Goal: Task Accomplishment & Management: Use online tool/utility

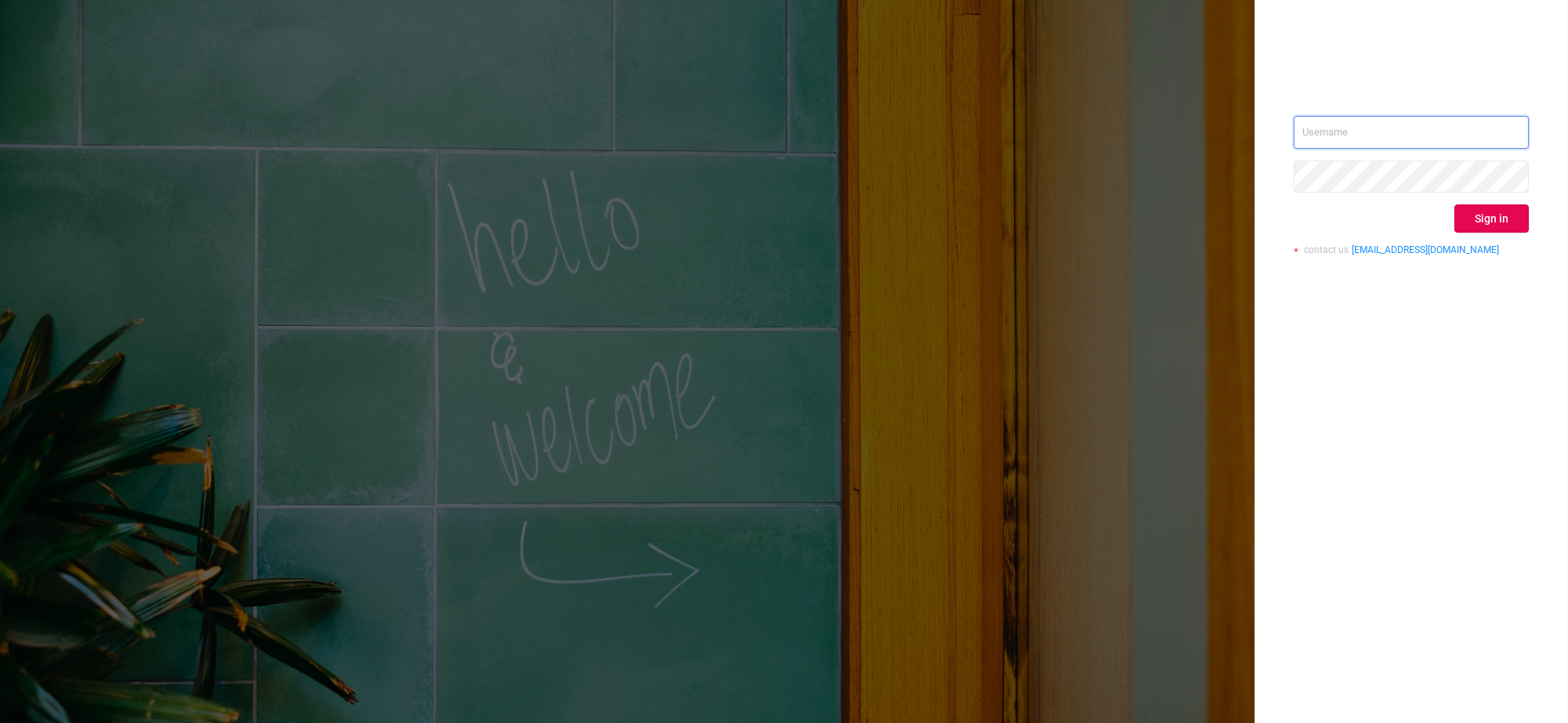
click at [1377, 128] on input "text" at bounding box center [1411, 133] width 235 height 33
type input "zac@protected.media"
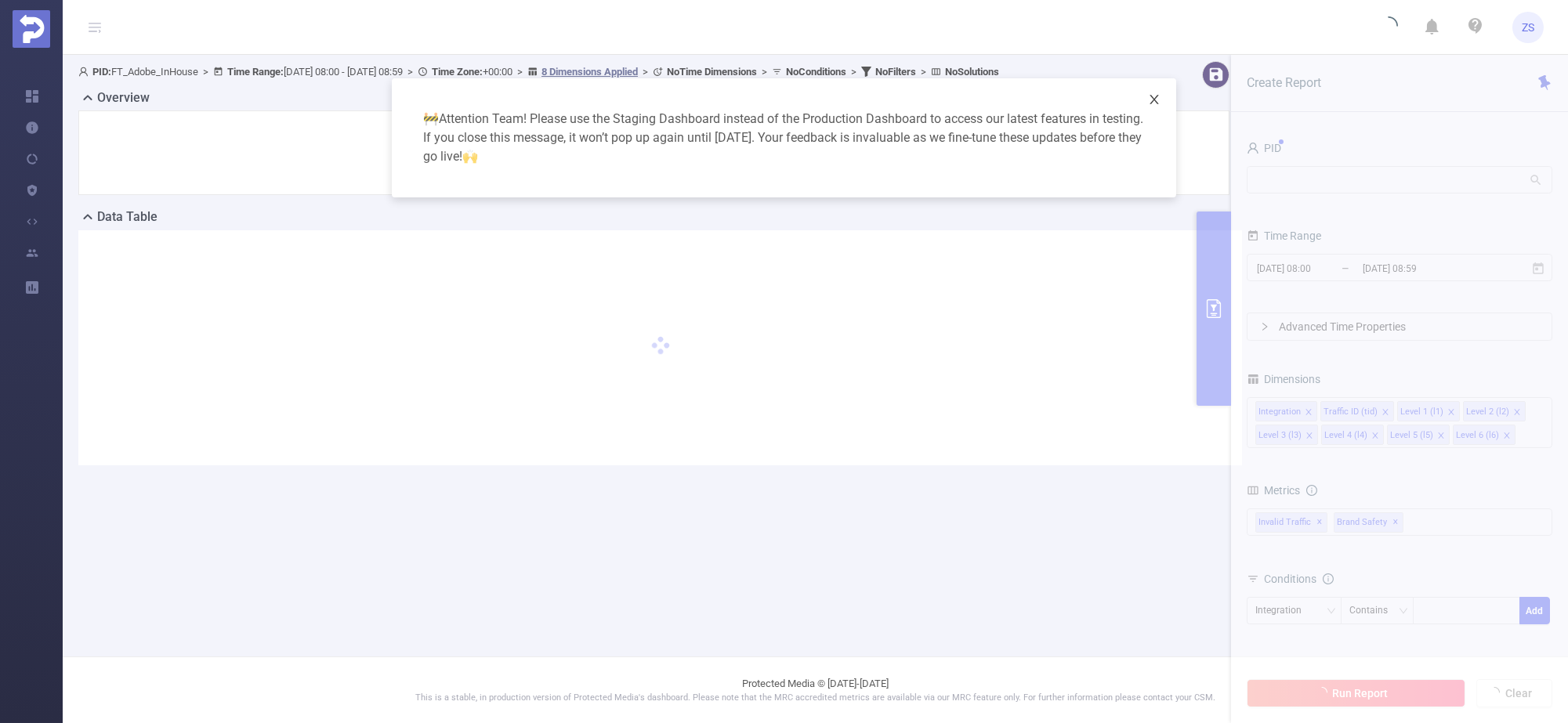
click at [1149, 101] on icon "icon: close" at bounding box center [1153, 100] width 12 height 12
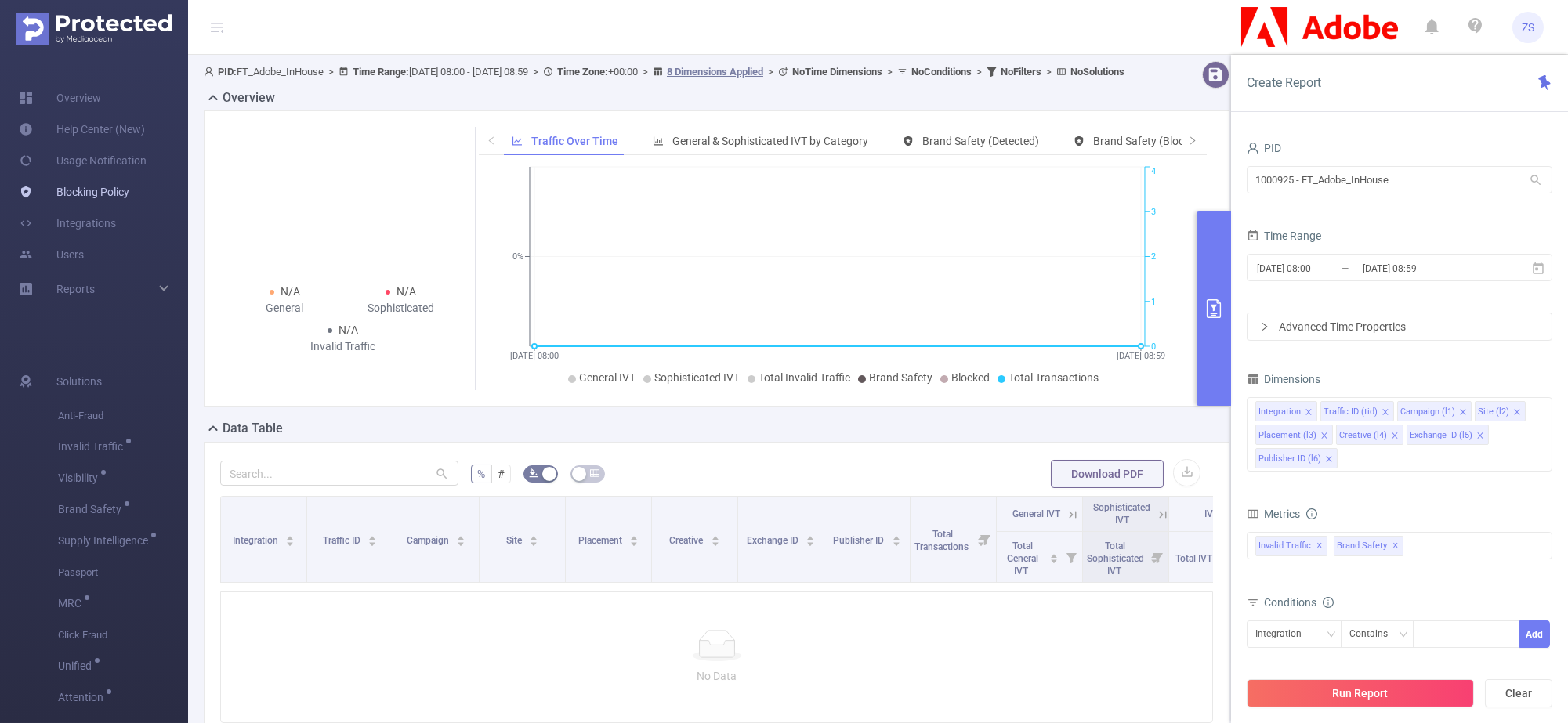
click at [94, 191] on link "Blocking Policy" at bounding box center [74, 192] width 110 height 31
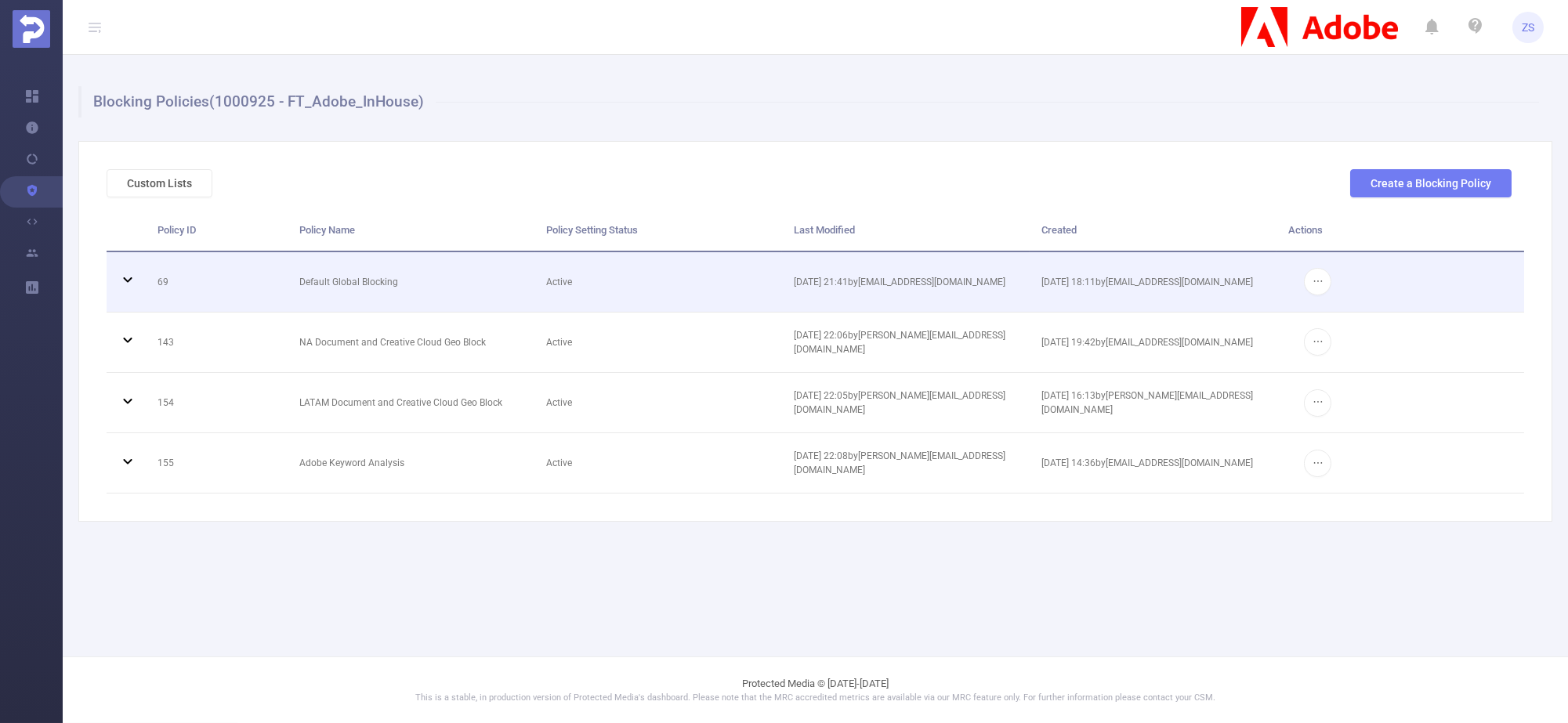
click at [129, 279] on icon at bounding box center [128, 280] width 9 height 5
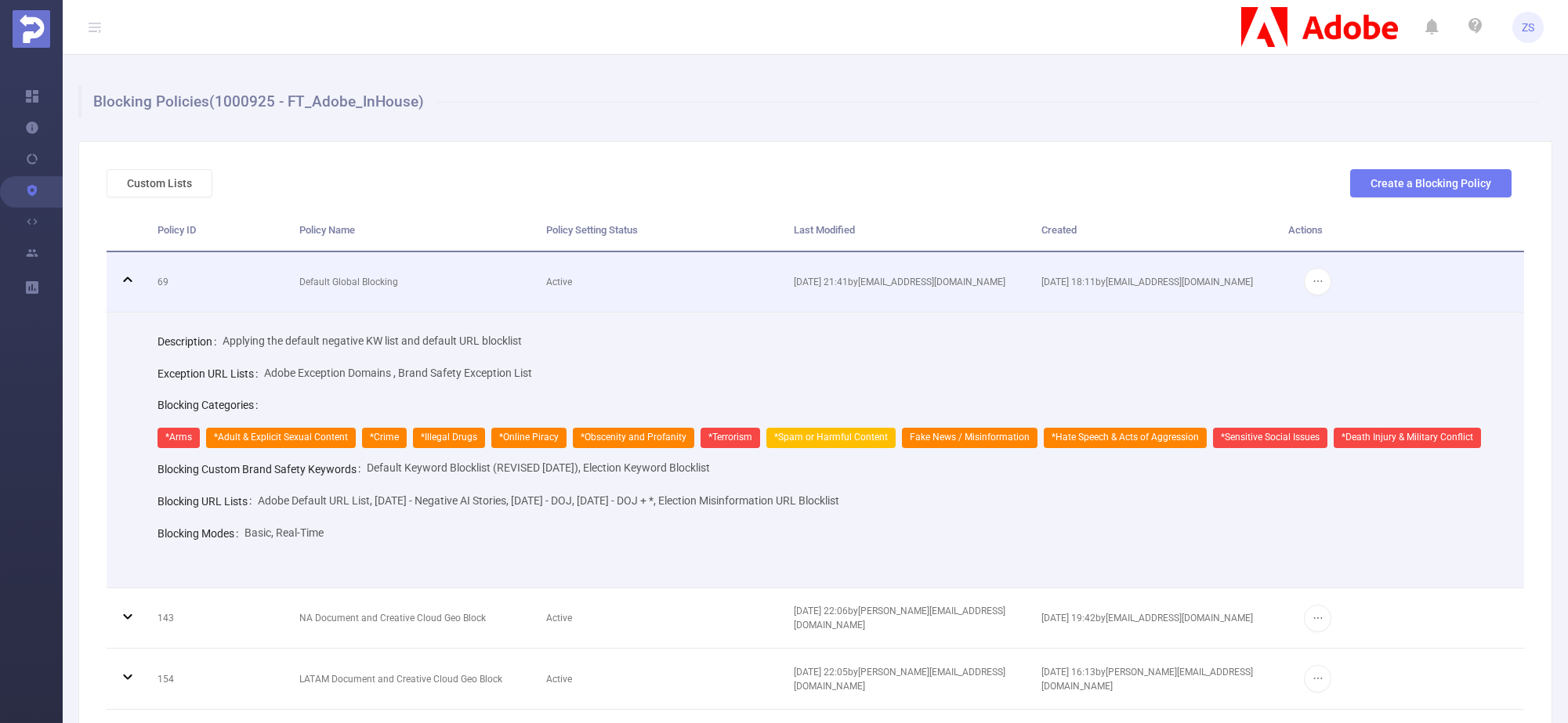
click at [130, 280] on icon at bounding box center [128, 280] width 9 height 5
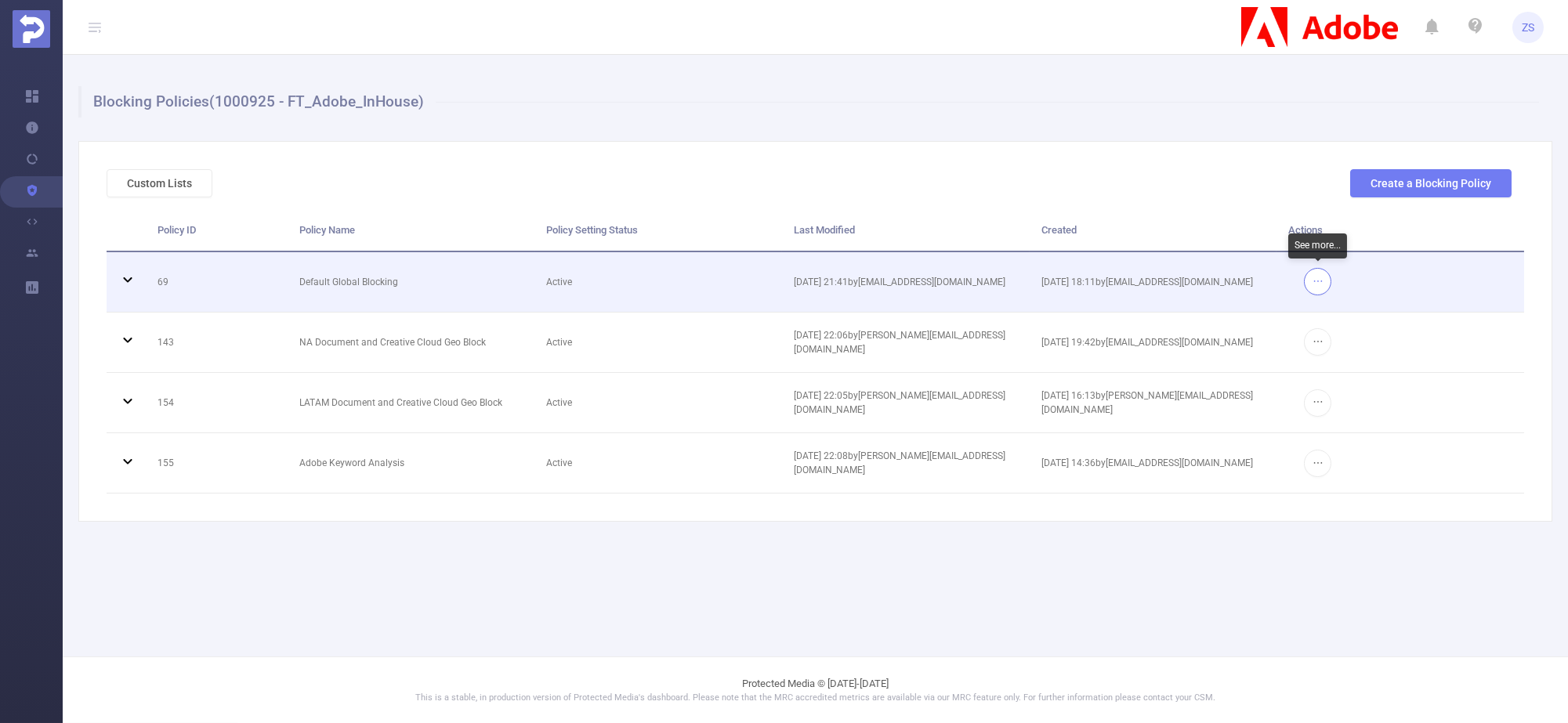
click at [1318, 281] on button "button" at bounding box center [1317, 281] width 27 height 27
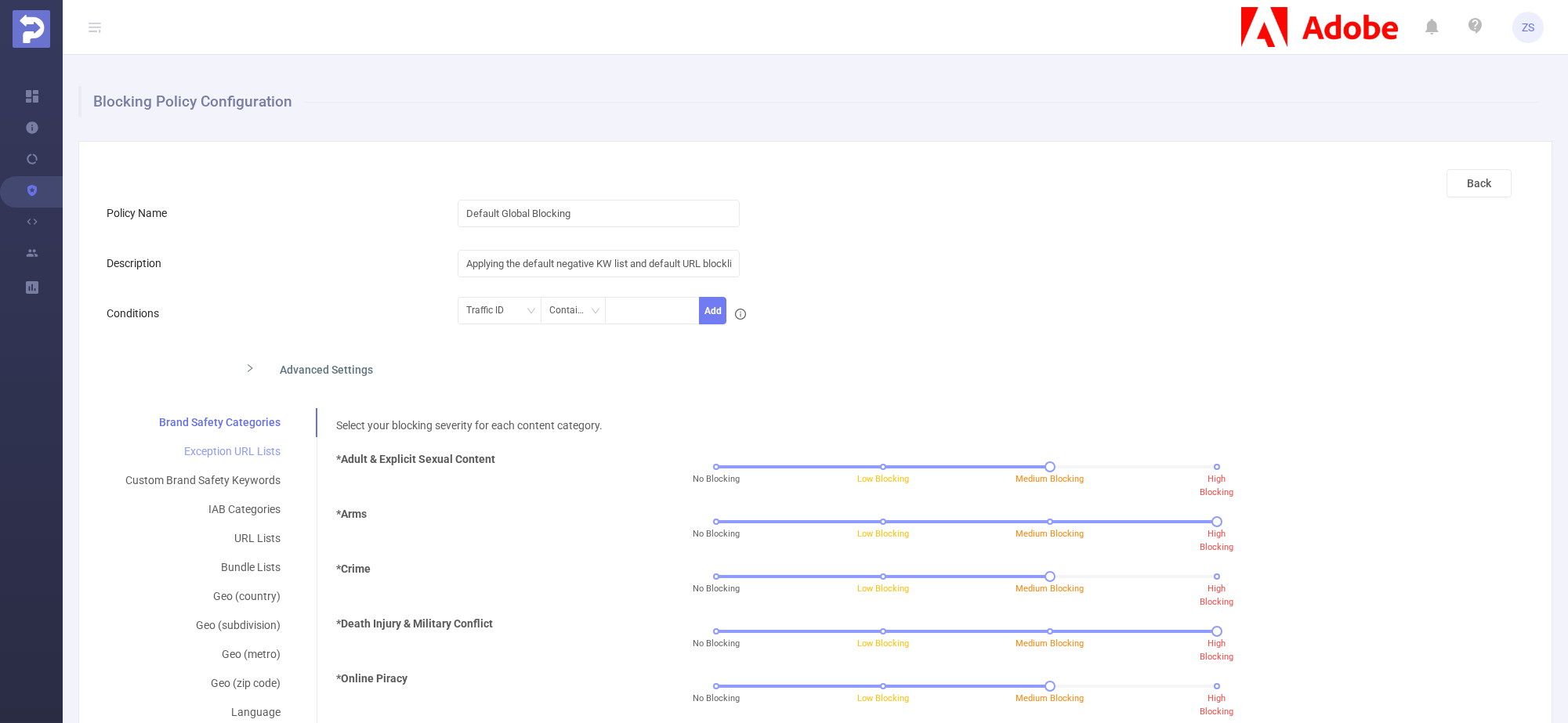
click at [236, 456] on div "Exception URL Lists" at bounding box center [203, 451] width 192 height 29
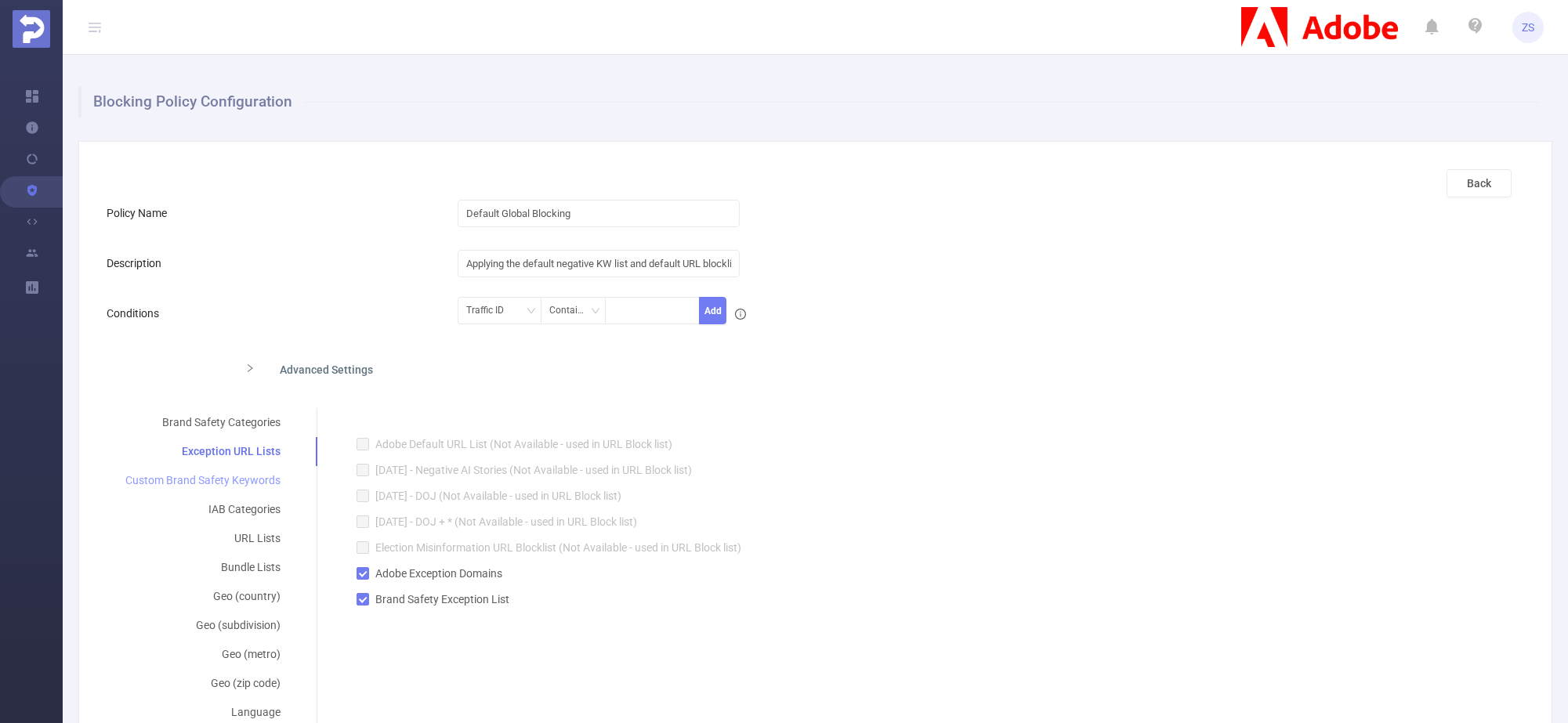
click at [233, 483] on div "Custom Brand Safety Keywords" at bounding box center [203, 480] width 192 height 29
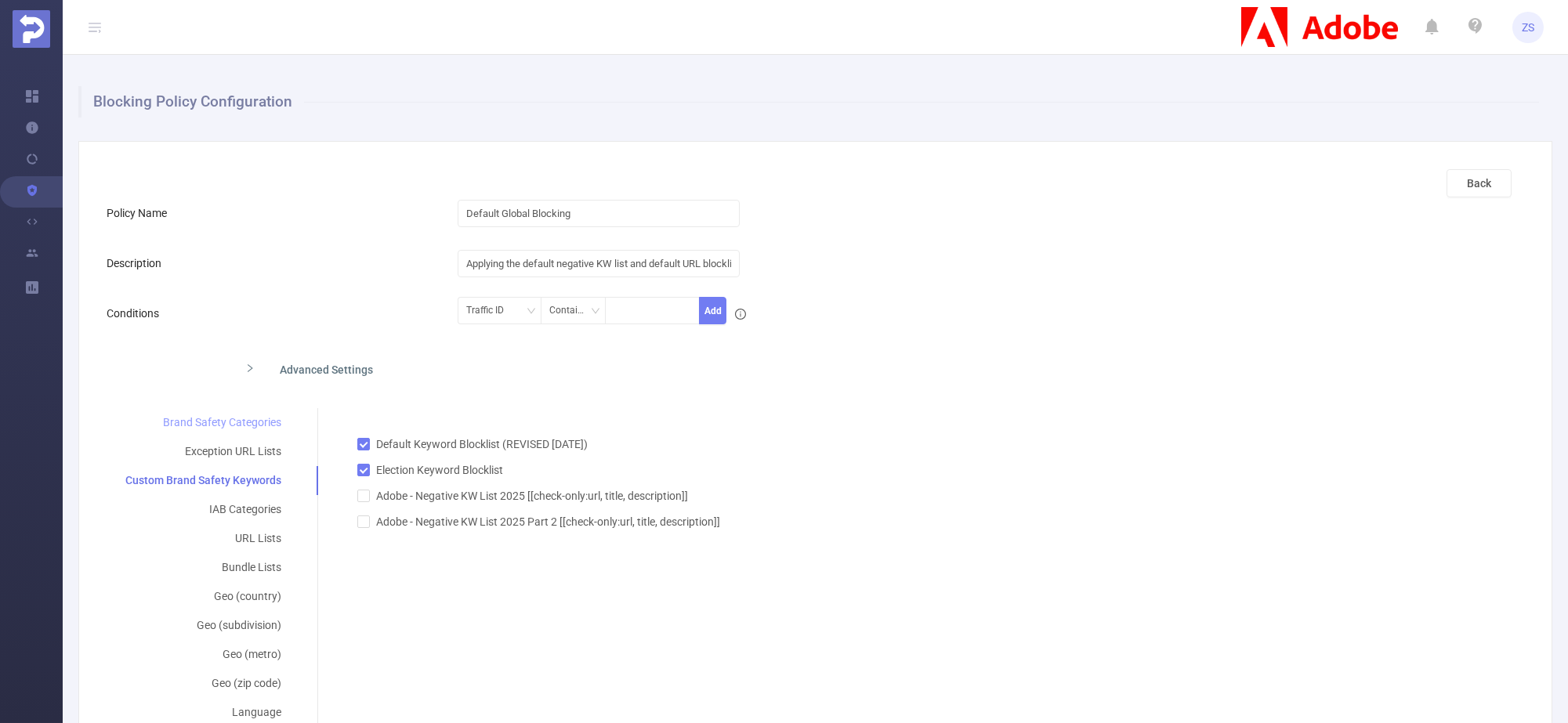
click at [226, 421] on div "Brand Safety Categories" at bounding box center [203, 422] width 193 height 29
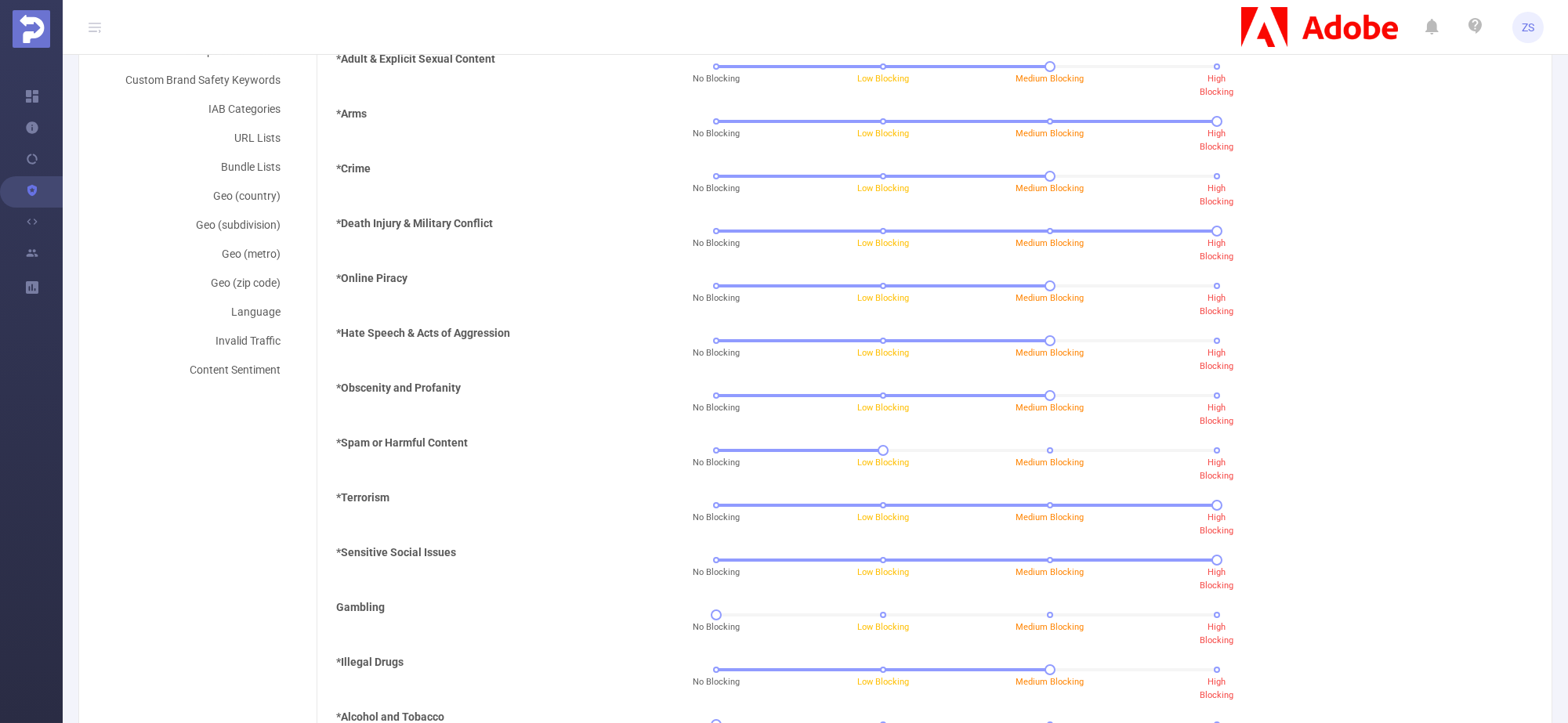
scroll to position [490, 0]
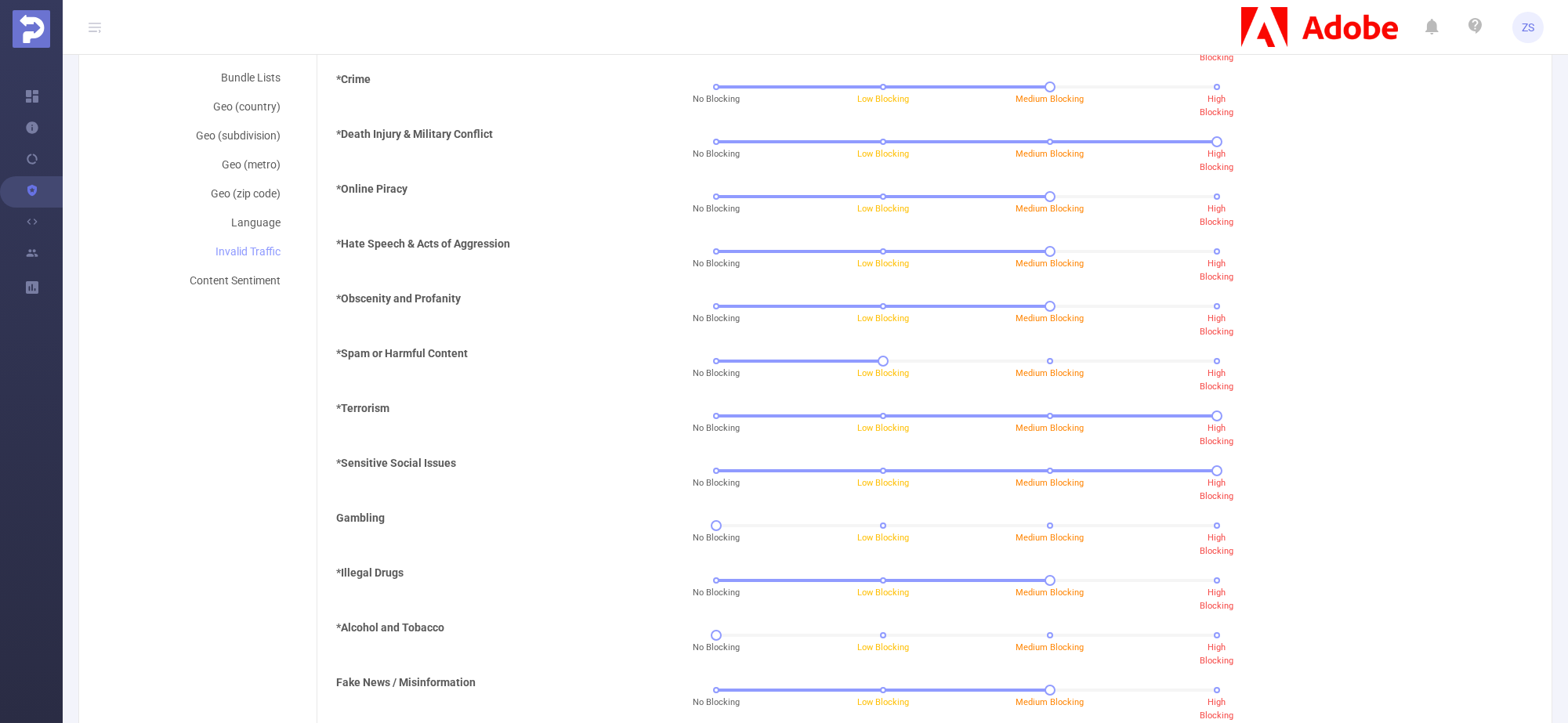
click at [255, 253] on div "Invalid Traffic" at bounding box center [203, 251] width 192 height 29
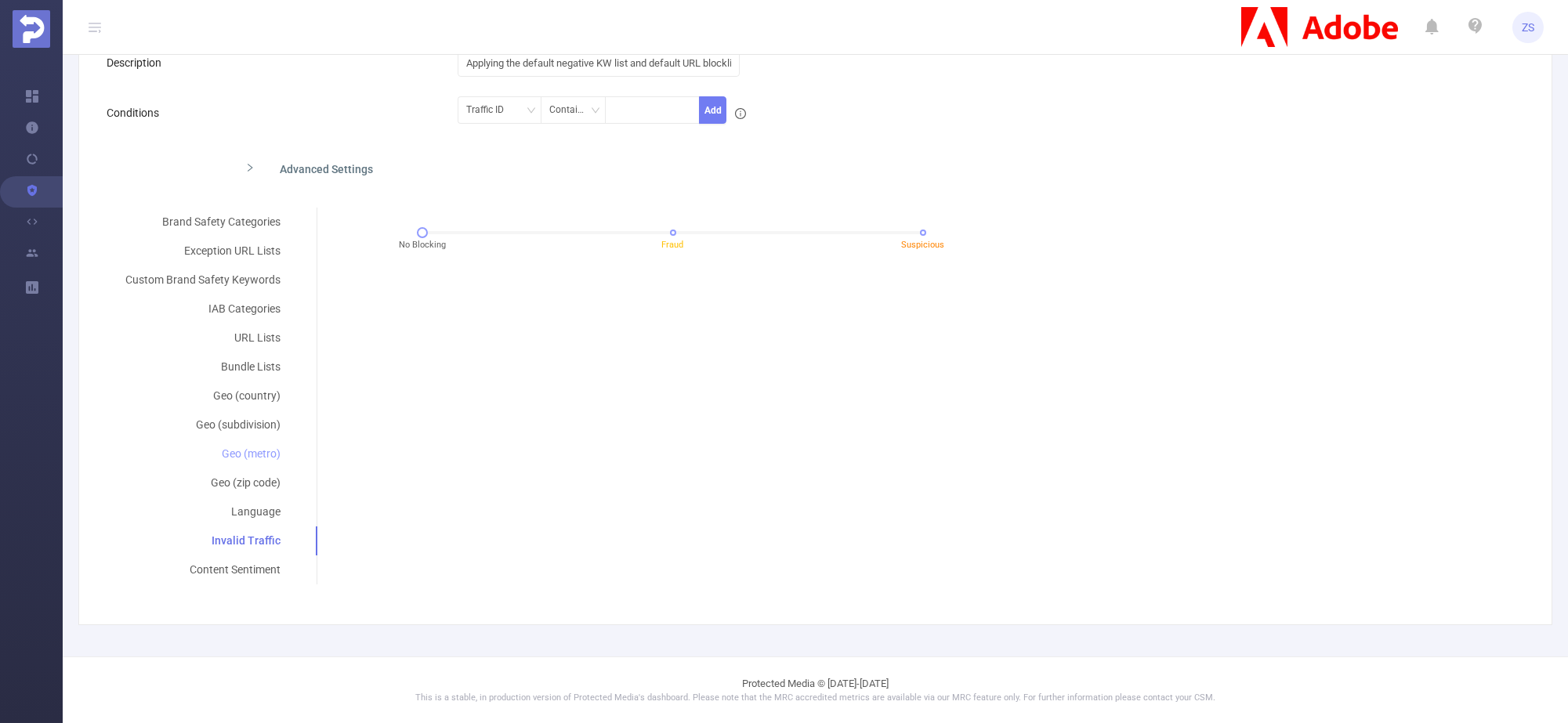
click at [226, 449] on div "Geo (metro)" at bounding box center [203, 454] width 192 height 29
click at [229, 421] on div "Geo (subdivision)" at bounding box center [203, 424] width 192 height 29
click at [237, 340] on div "URL Lists" at bounding box center [203, 337] width 192 height 29
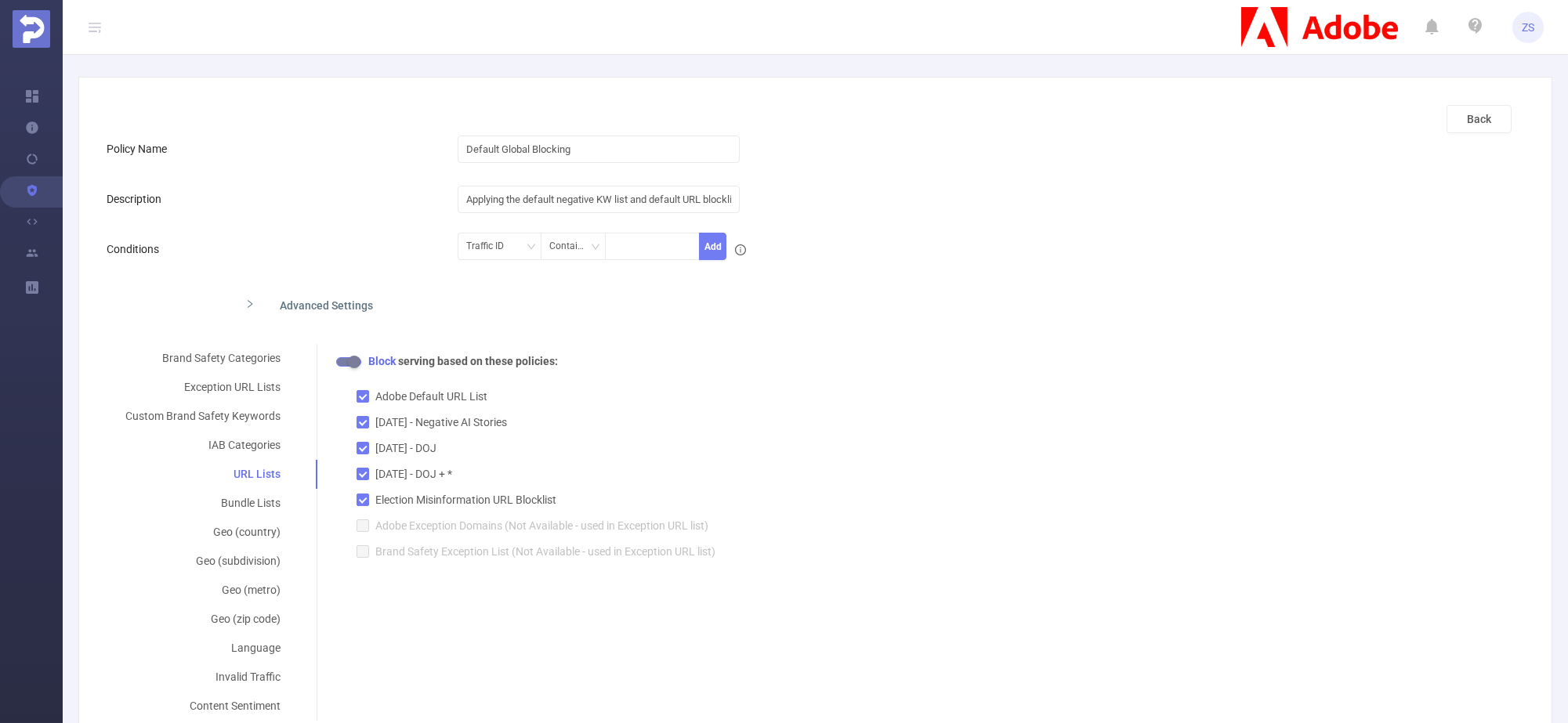
scroll to position [97, 0]
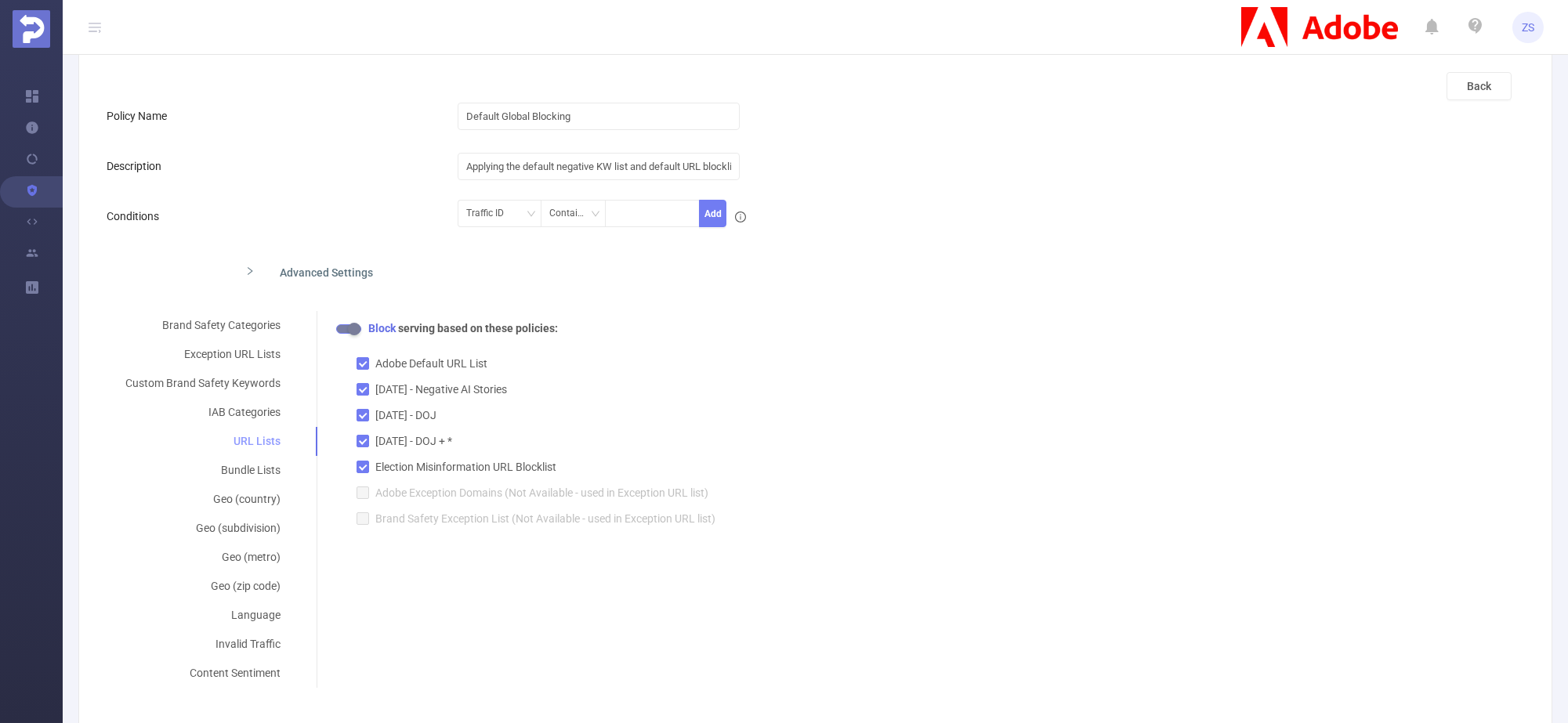
click at [252, 432] on div "URL Lists" at bounding box center [203, 441] width 192 height 29
click at [341, 326] on button "button" at bounding box center [348, 329] width 25 height 10
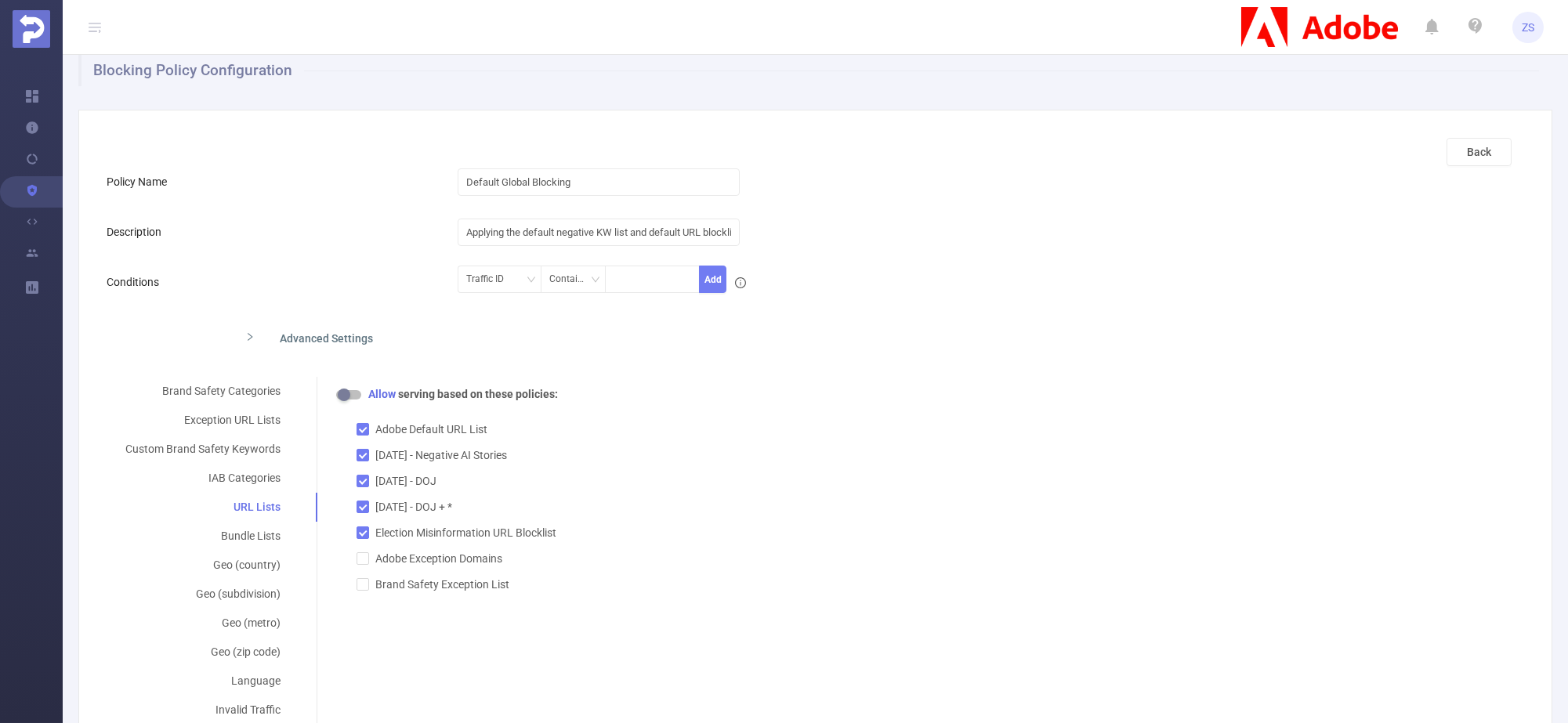
scroll to position [0, 0]
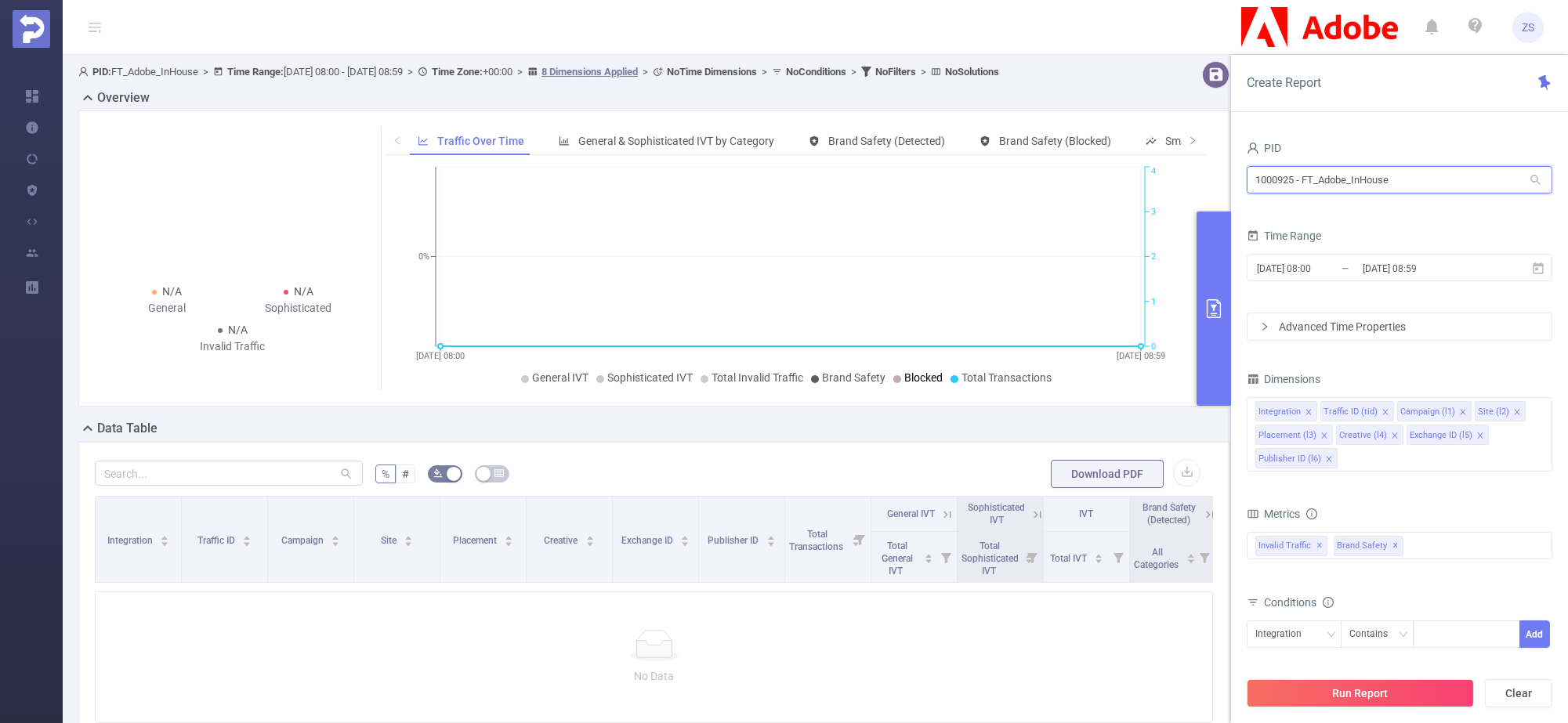
click at [1442, 184] on input "1000925 - FT_Adobe_InHouse" at bounding box center [1398, 179] width 305 height 27
click at [1442, 184] on input "1000925 - FT_Adobe_InHouse" at bounding box center [1398, 179] width 305 height 27
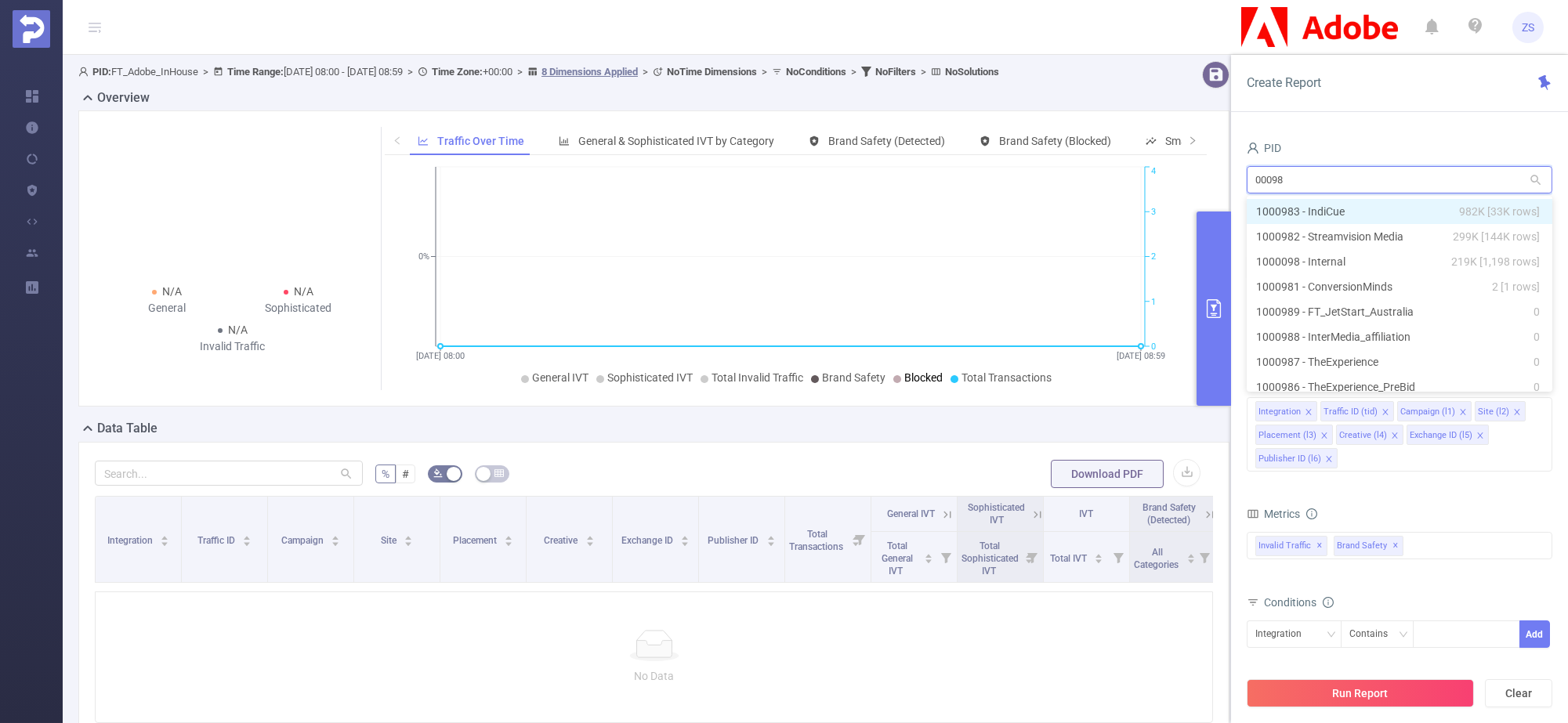
type input "000098"
click at [1403, 213] on li "1000098 - Internal 219K [1,198 rows]" at bounding box center [1398, 212] width 305 height 25
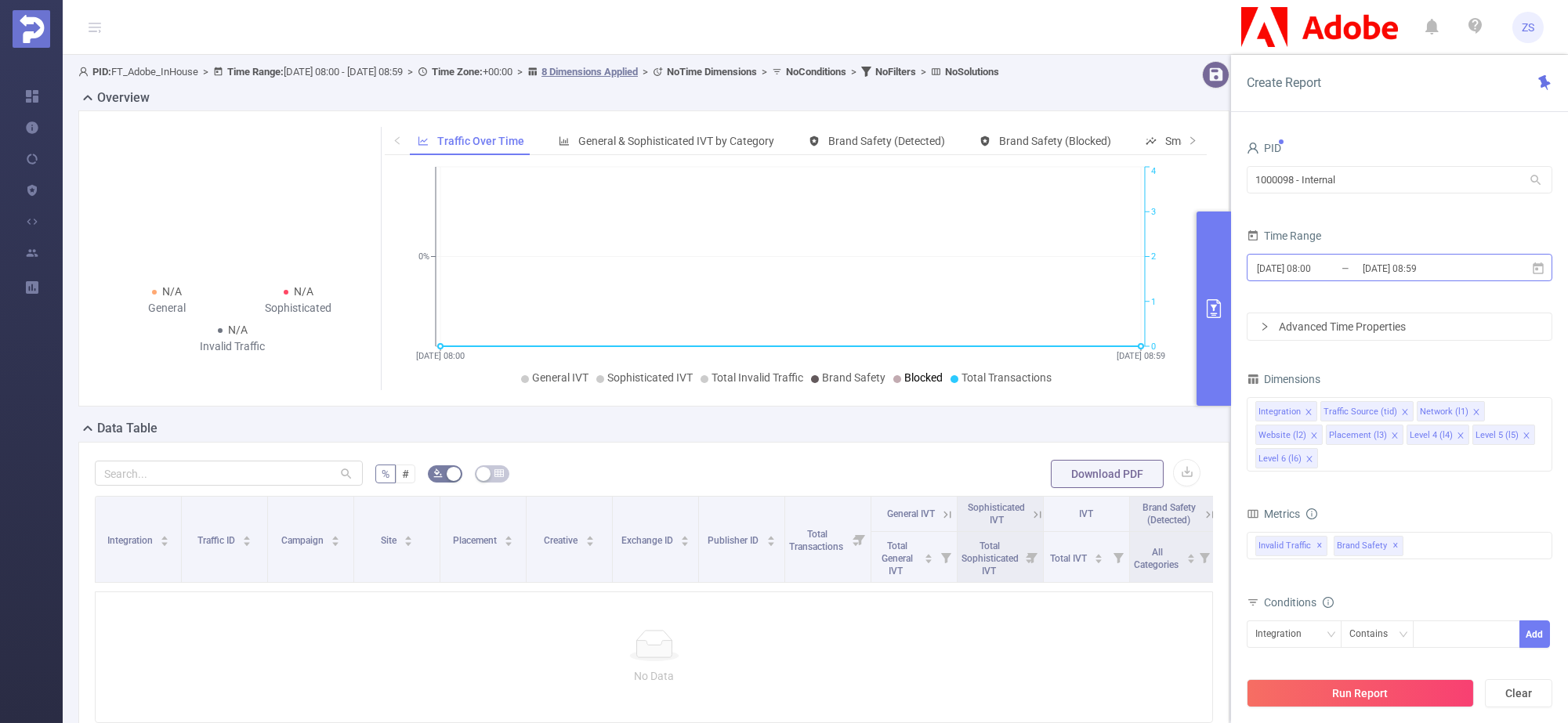
click at [1387, 279] on input "[DATE] 08:59" at bounding box center [1424, 268] width 127 height 21
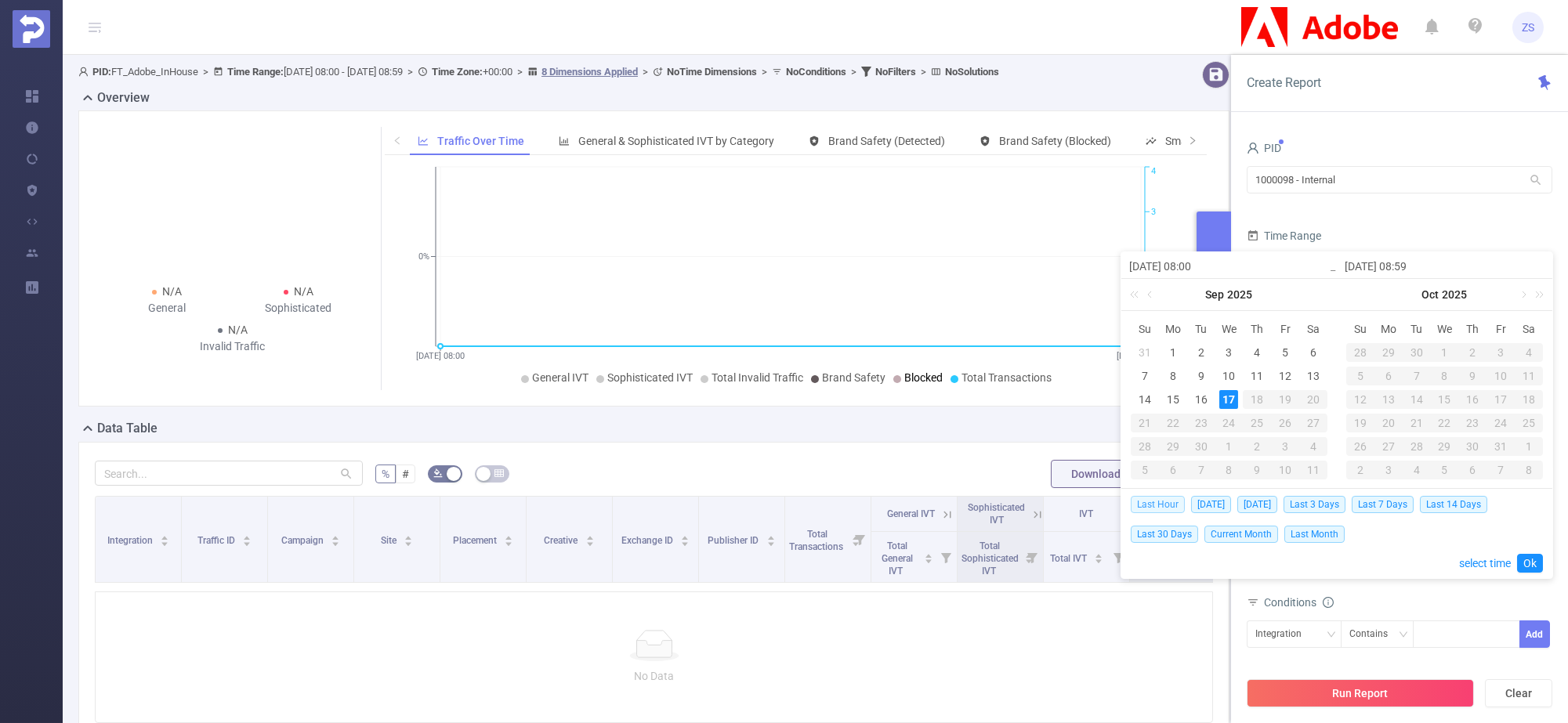
click at [1161, 504] on span "Last Hour" at bounding box center [1158, 504] width 54 height 17
type input "[DATE] 07:00"
type input "[DATE] 07:59"
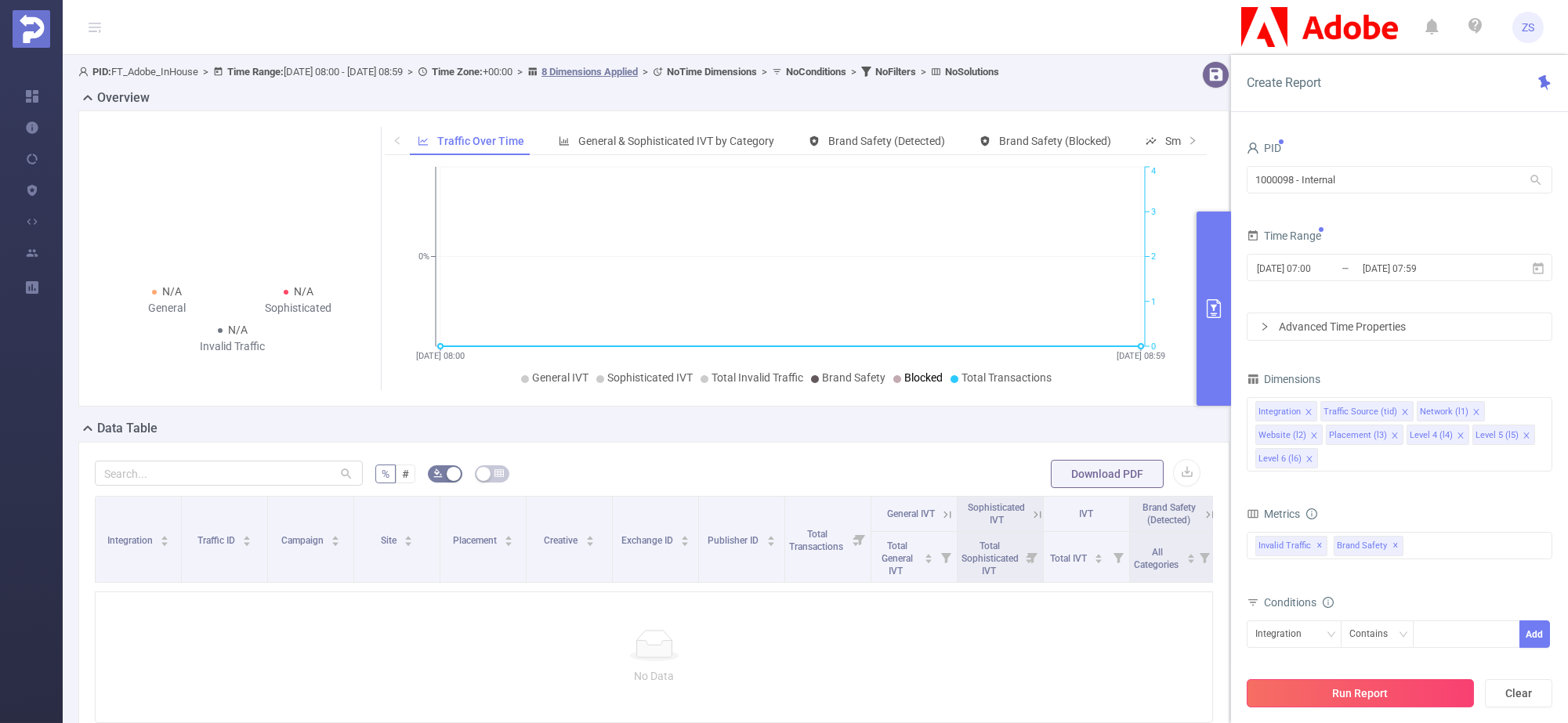
click at [1388, 696] on button "Run Report" at bounding box center [1360, 693] width 227 height 28
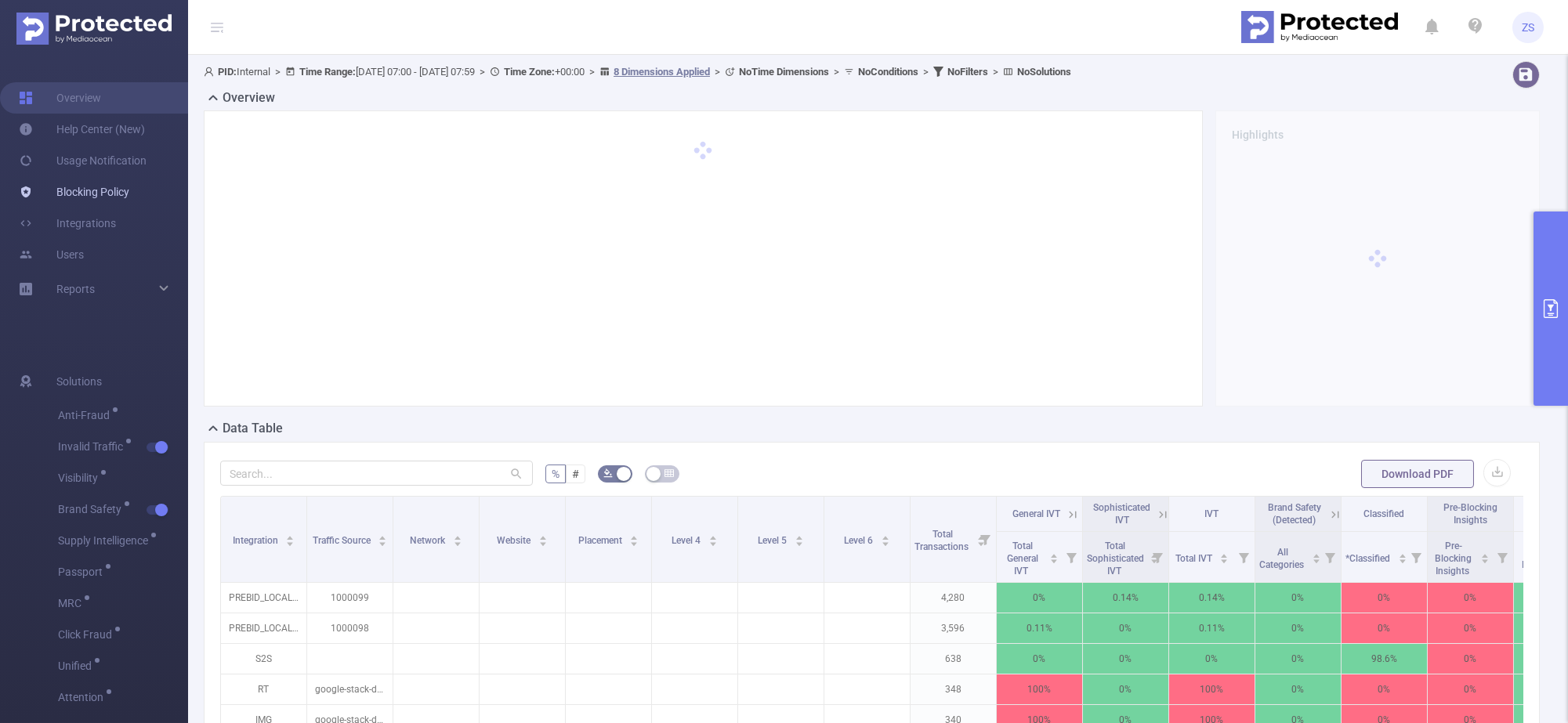
click at [101, 188] on link "Blocking Policy" at bounding box center [74, 192] width 110 height 31
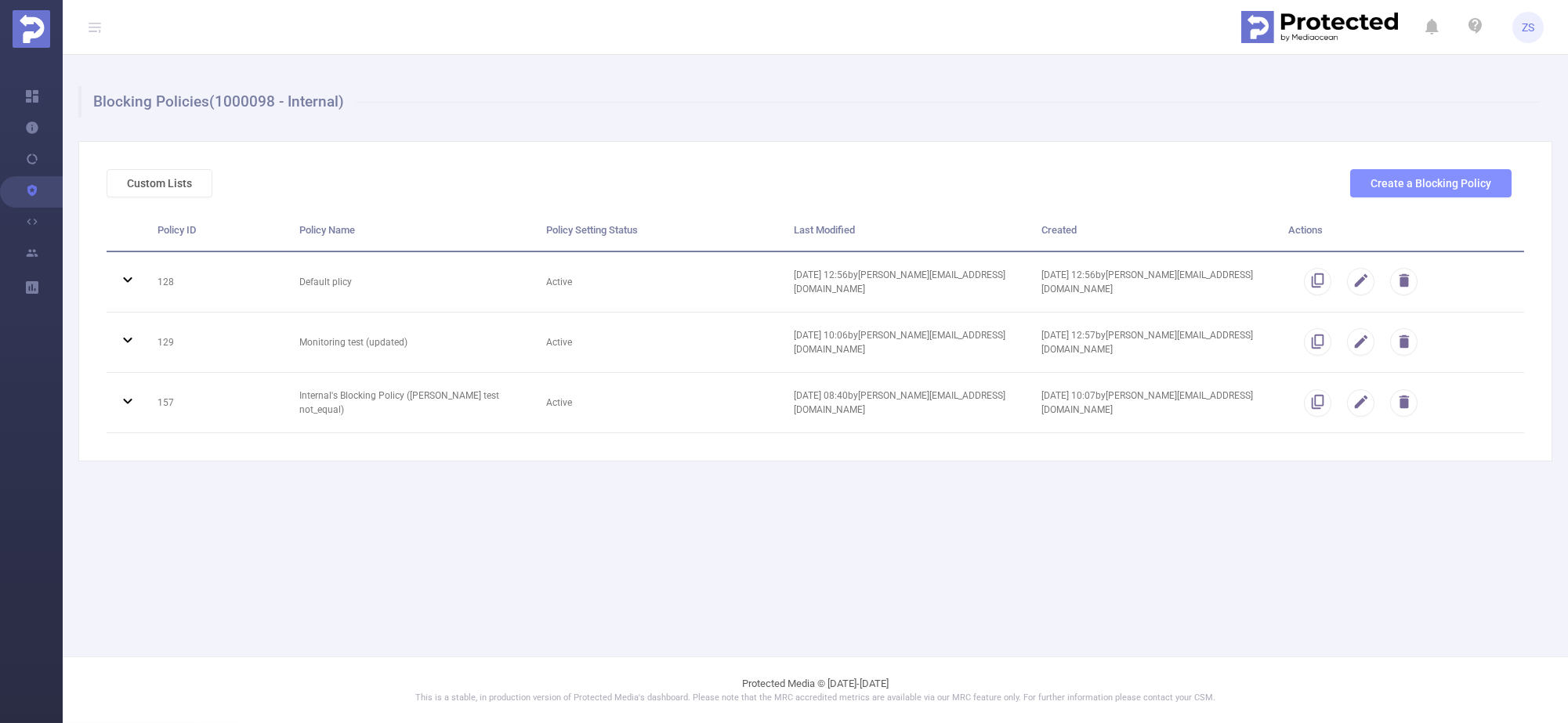
click at [1386, 188] on button "Create a Blocking Policy" at bounding box center [1431, 184] width 162 height 28
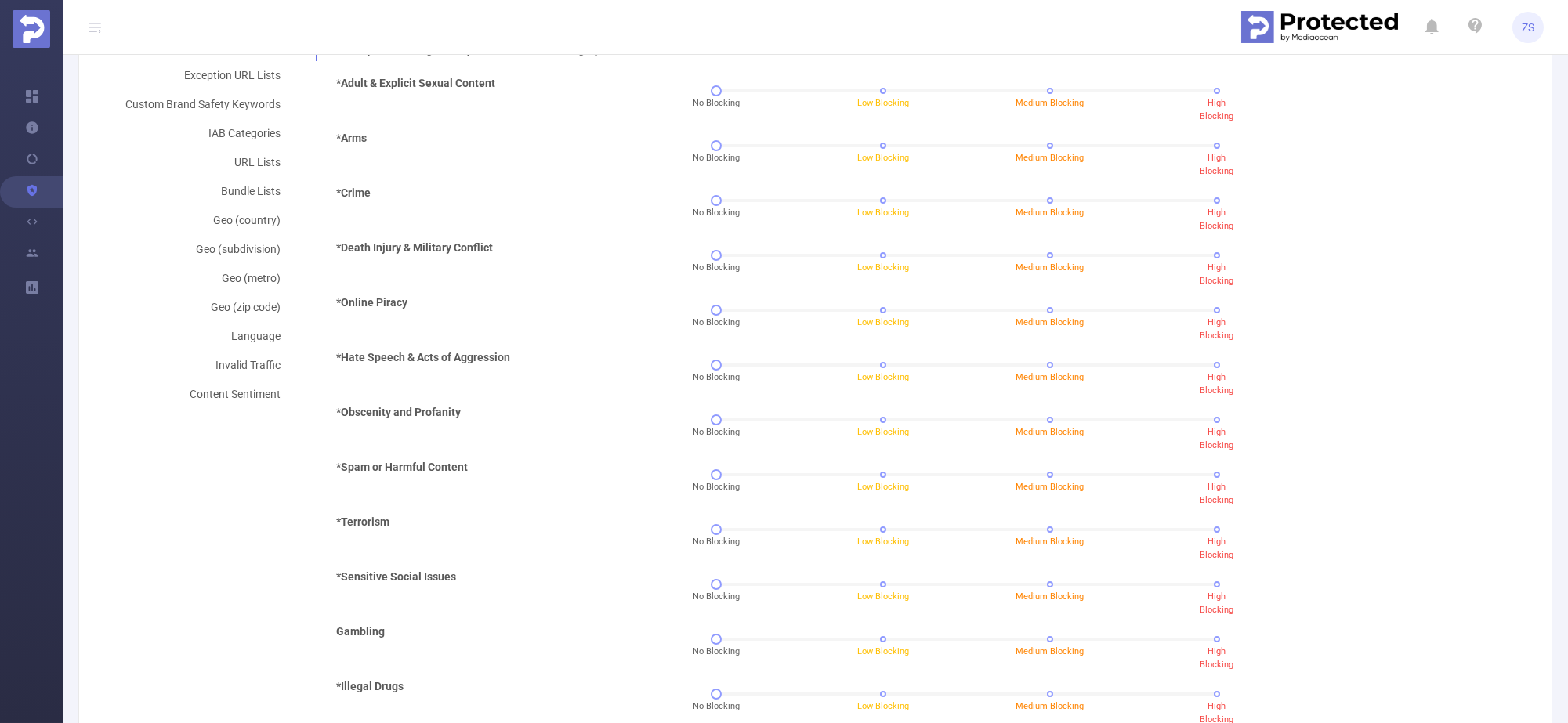
scroll to position [391, 0]
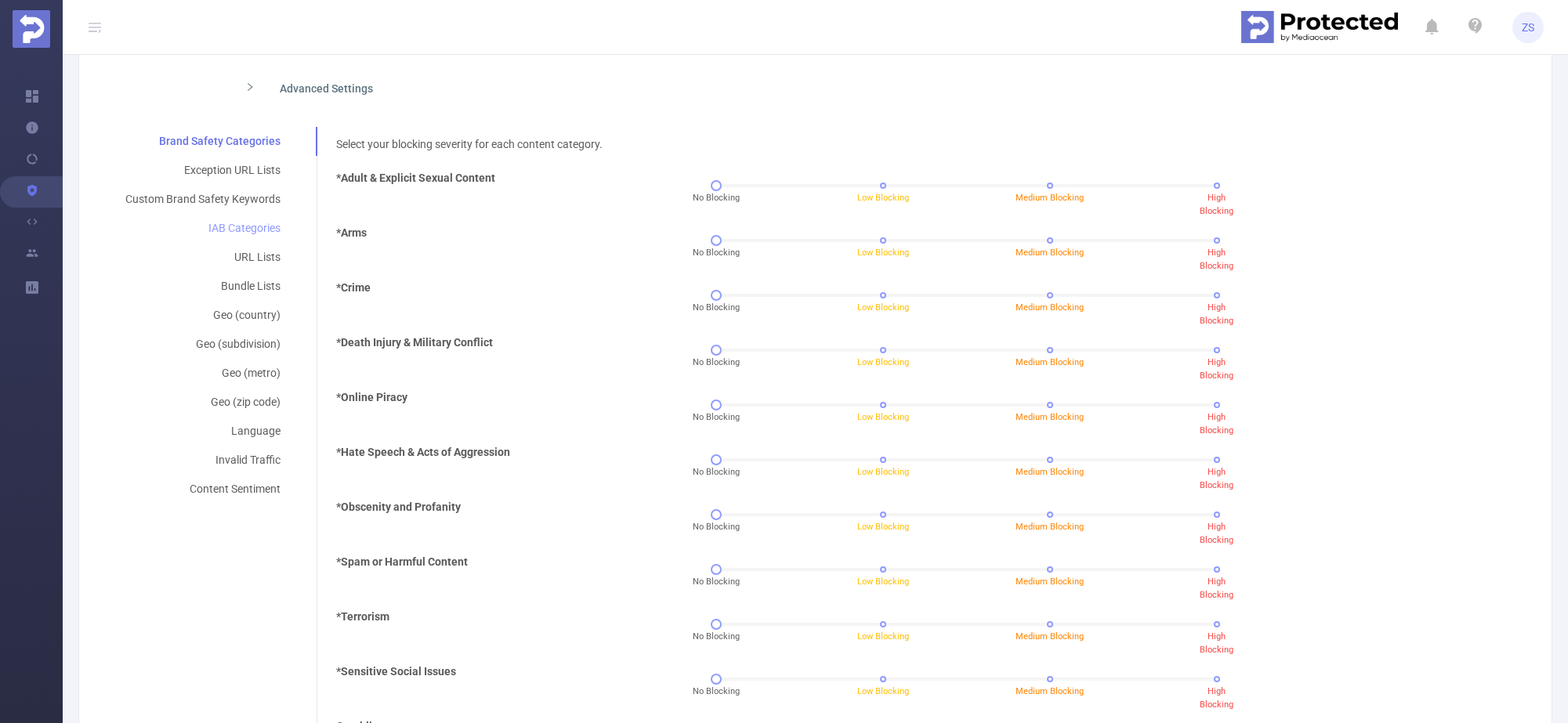
click at [252, 229] on div "IAB Categories" at bounding box center [203, 228] width 192 height 29
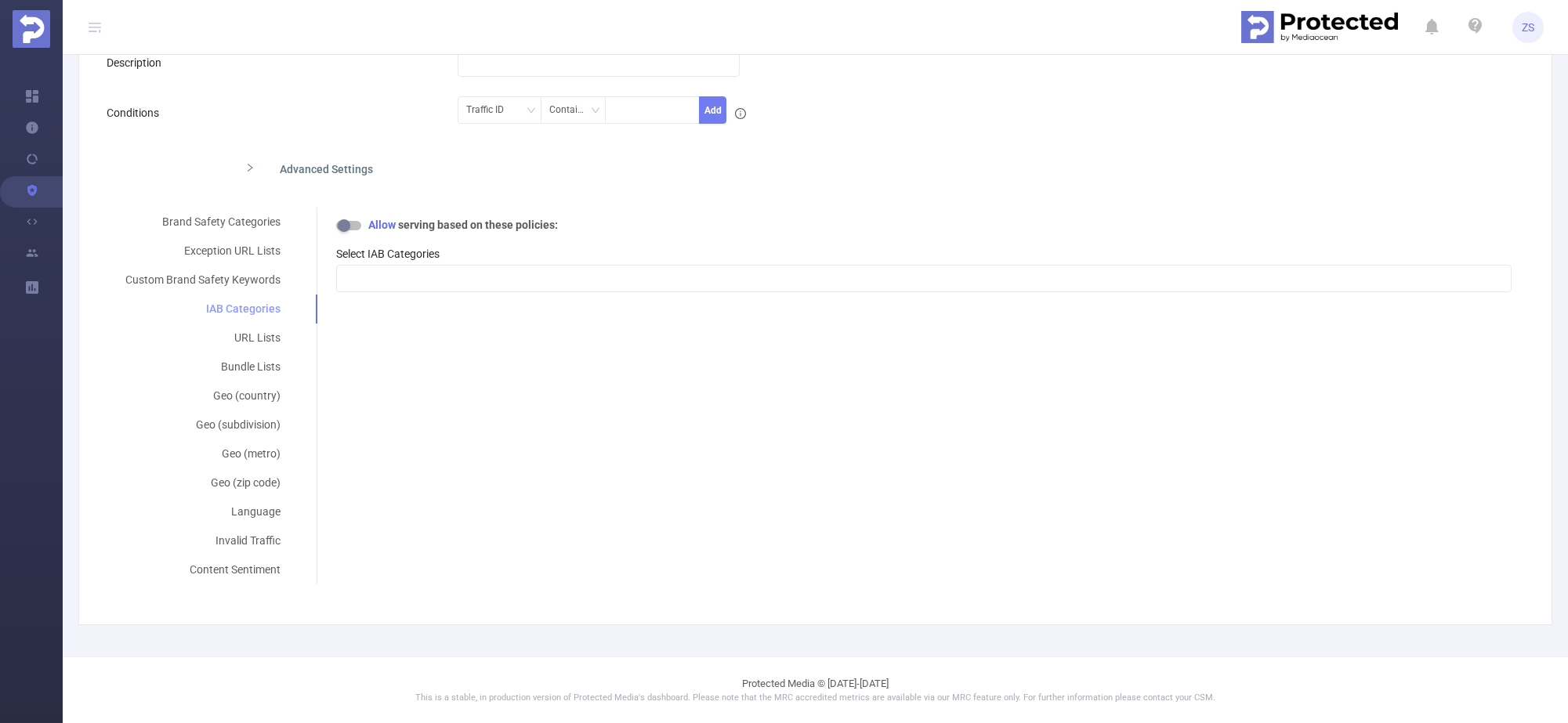
scroll to position [212, 0]
click at [350, 226] on button "button" at bounding box center [348, 226] width 25 height 10
click at [347, 226] on button "button" at bounding box center [348, 226] width 25 height 10
click at [370, 275] on div at bounding box center [923, 280] width 1158 height 26
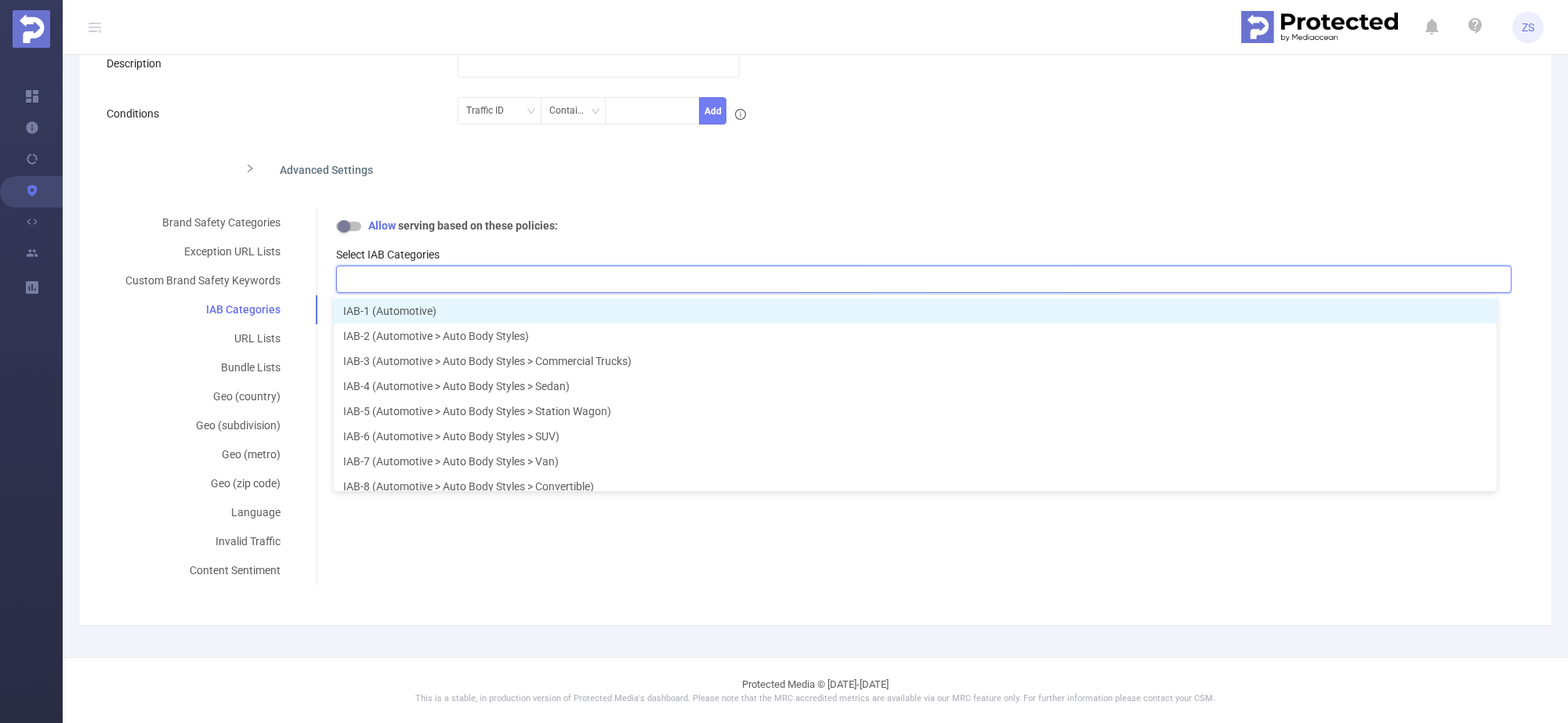
click at [463, 228] on b "serving based on these policies:" at bounding box center [477, 226] width 160 height 12
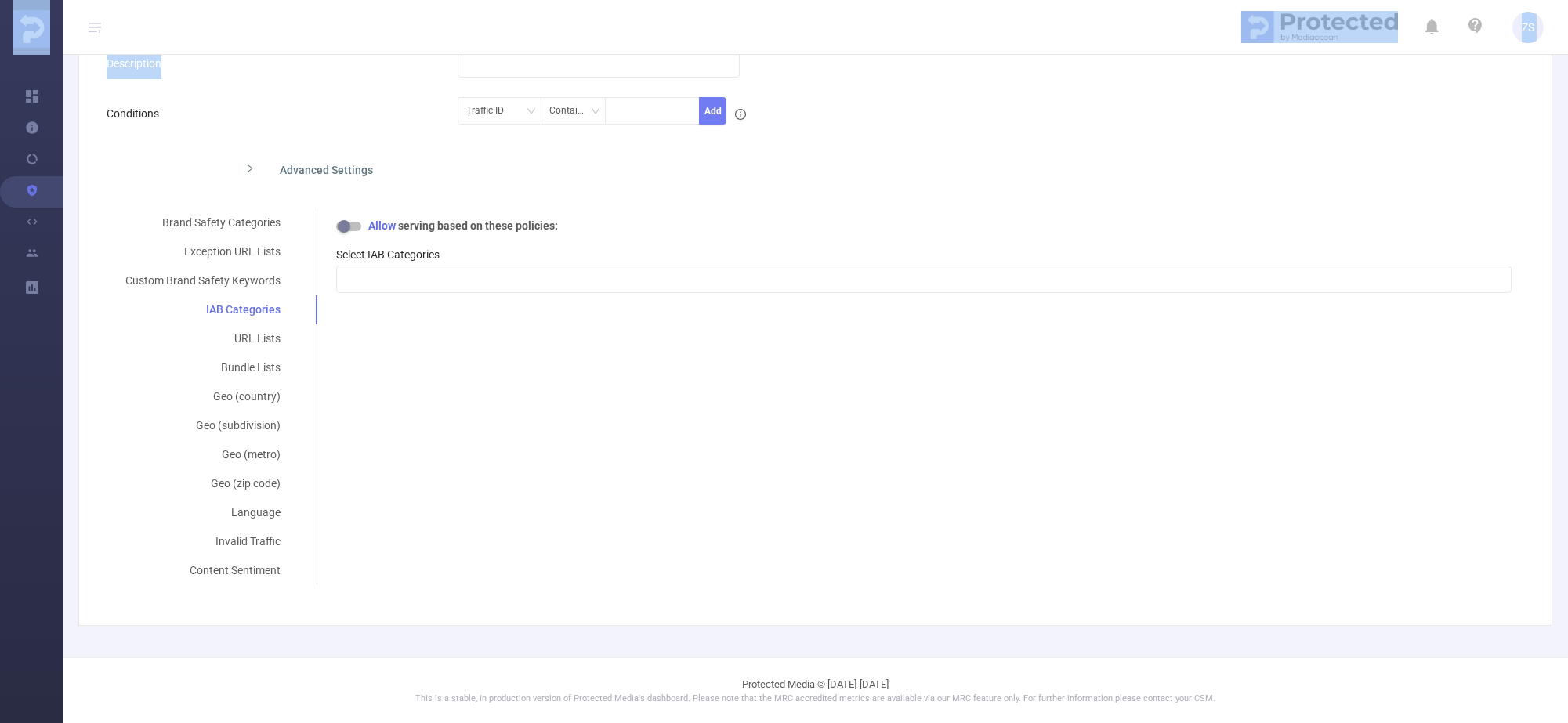
drag, startPoint x: 1099, startPoint y: 36, endPoint x: 1015, endPoint y: 59, distance: 87.1
click at [1015, 59] on section "ZS Overview Help Center (New) Usage Notification Blocking Policy Integrations U…" at bounding box center [784, 361] width 1568 height 723
click at [1307, 139] on form "Policy Name Internal's Blocking Policy Description Conditions Traffic ID Contai…" at bounding box center [809, 291] width 1404 height 587
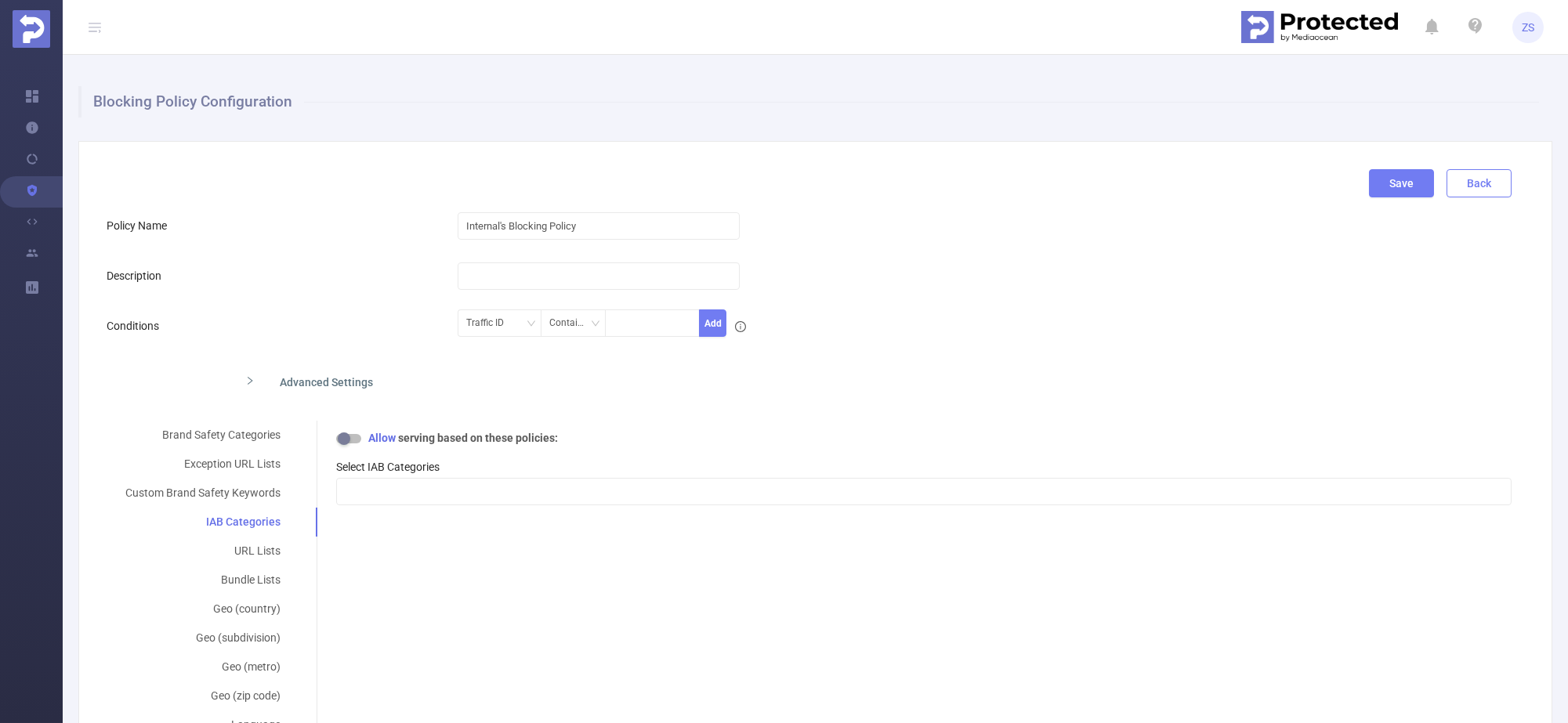
click at [1469, 180] on button "Back" at bounding box center [1479, 184] width 65 height 28
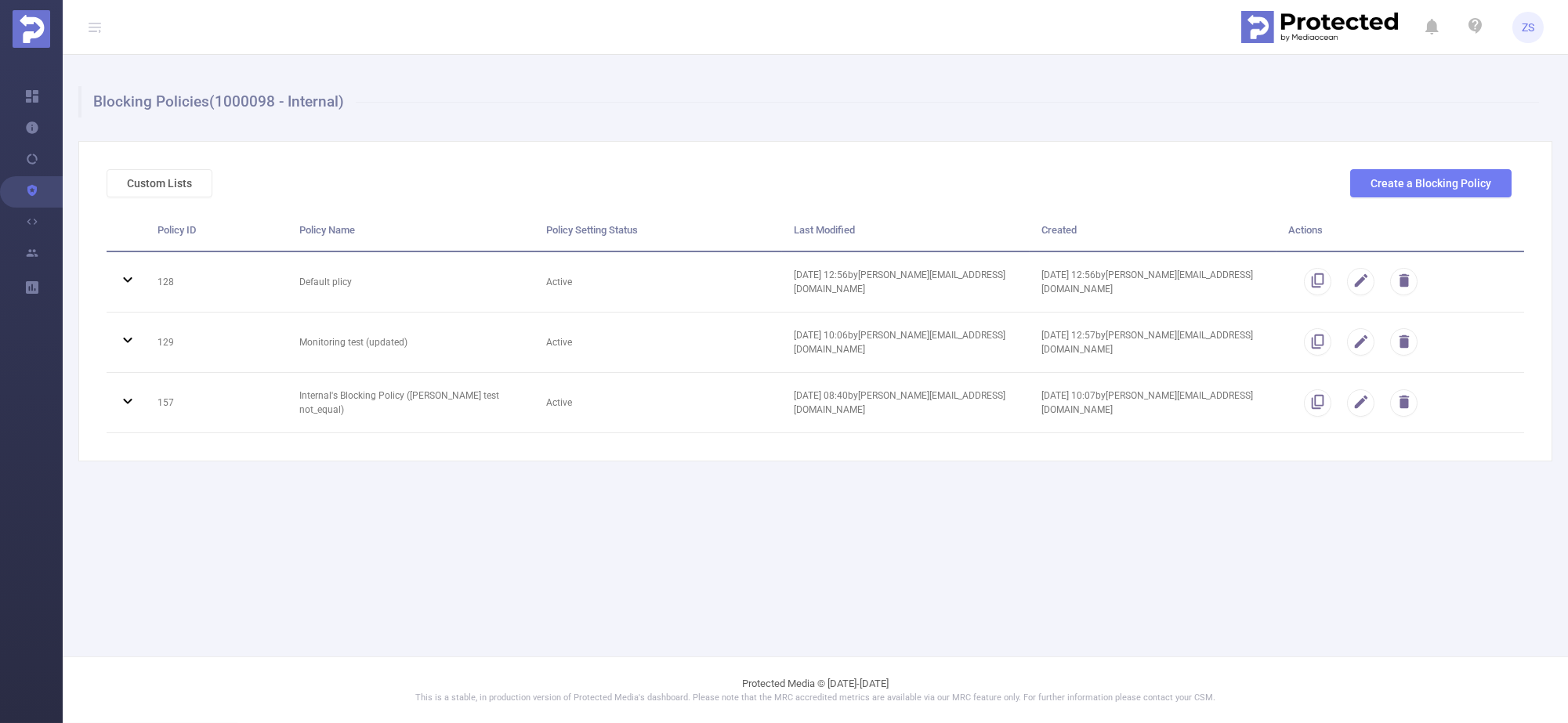
click at [879, 502] on main "Blocking Policies (1000098 - Internal) Custom Lists Create a Blocking Policy Po…" at bounding box center [815, 328] width 1505 height 657
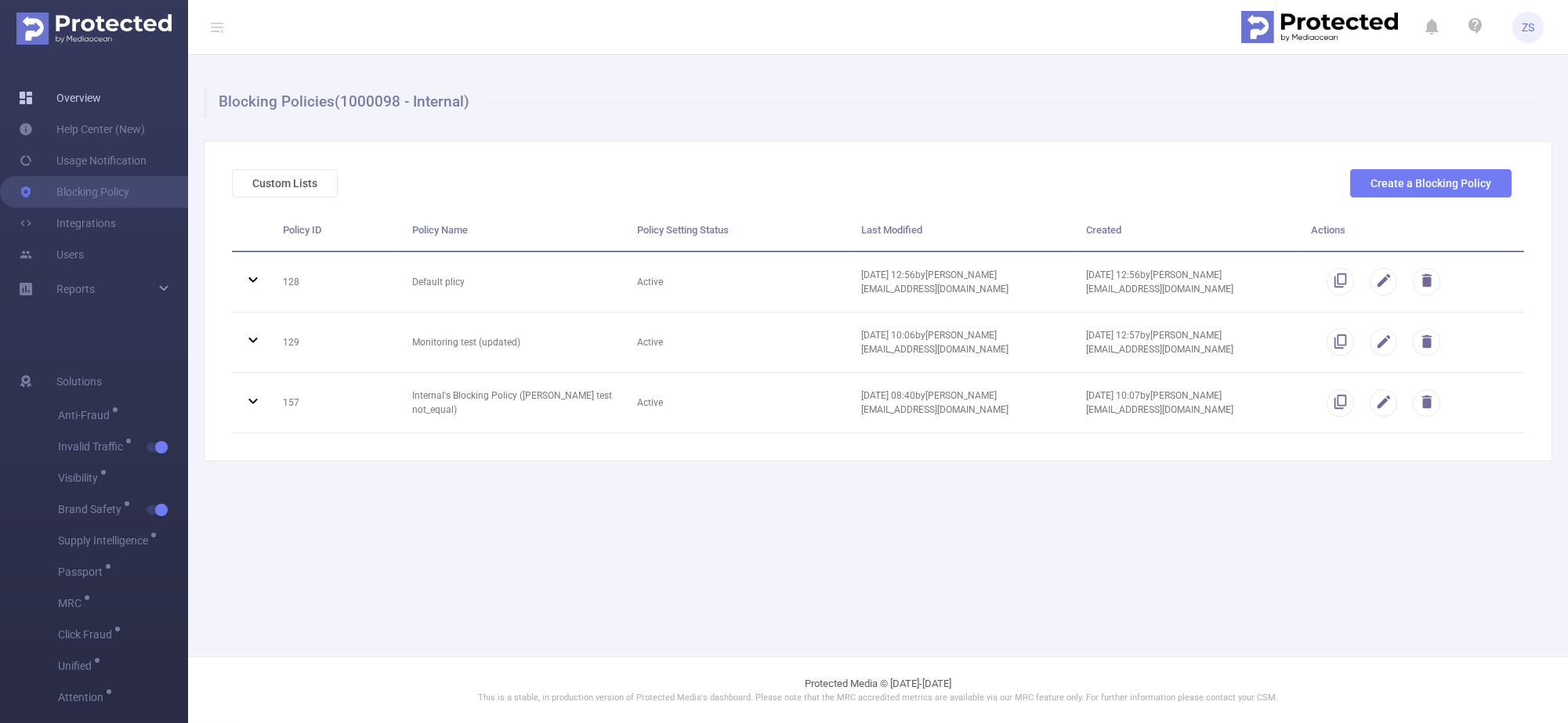
click at [87, 94] on link "Overview" at bounding box center [60, 98] width 82 height 31
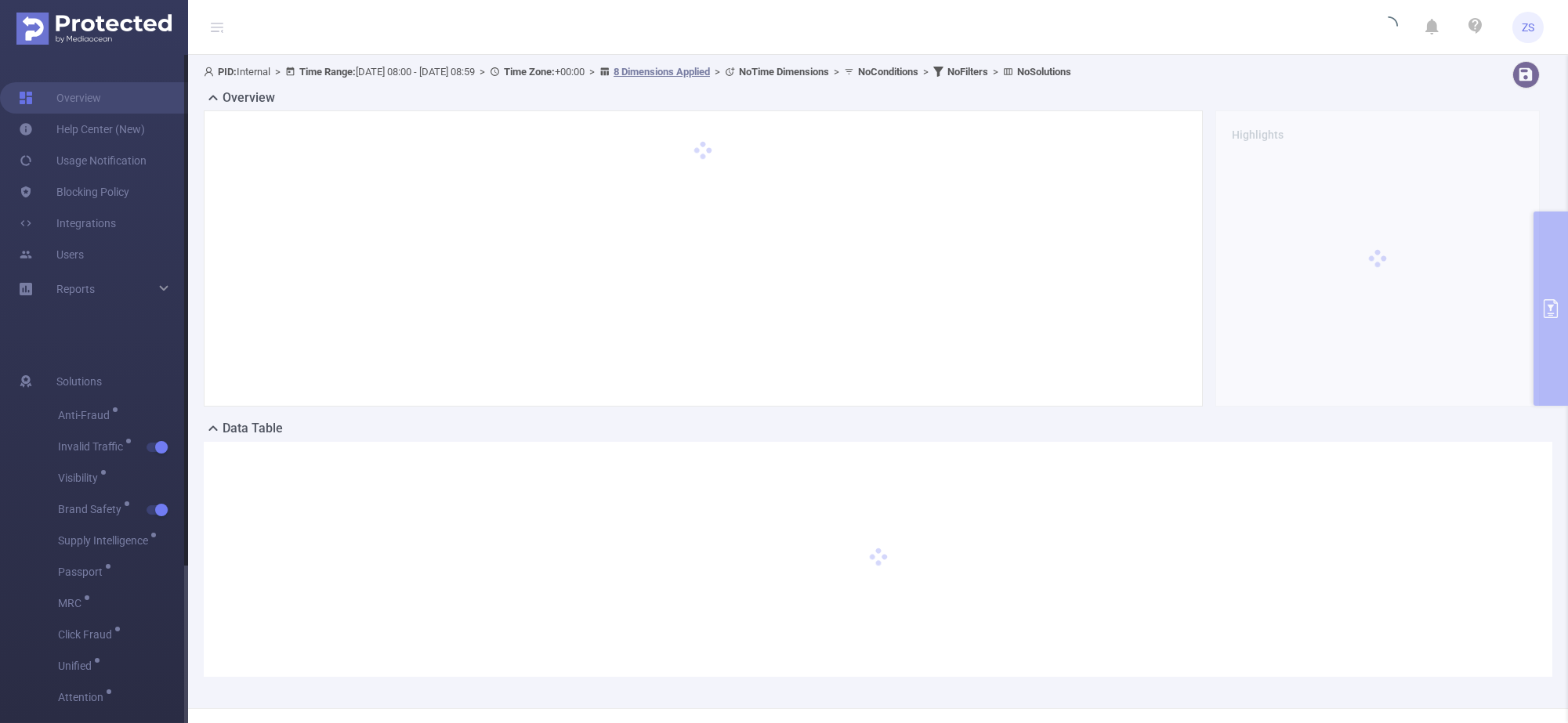
type input "[DATE] 08:00"
type input "[DATE] 08:59"
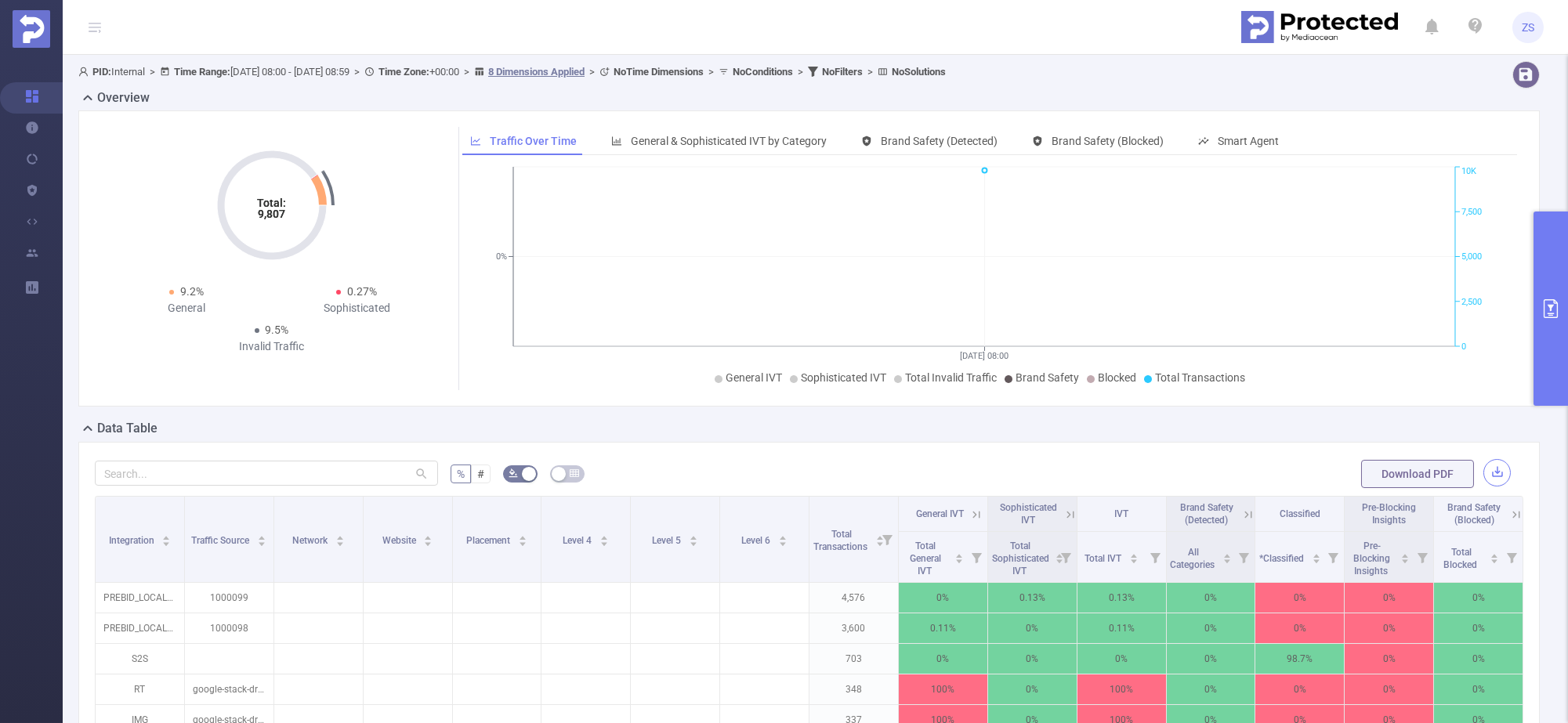
click at [1483, 474] on button "button" at bounding box center [1496, 472] width 27 height 27
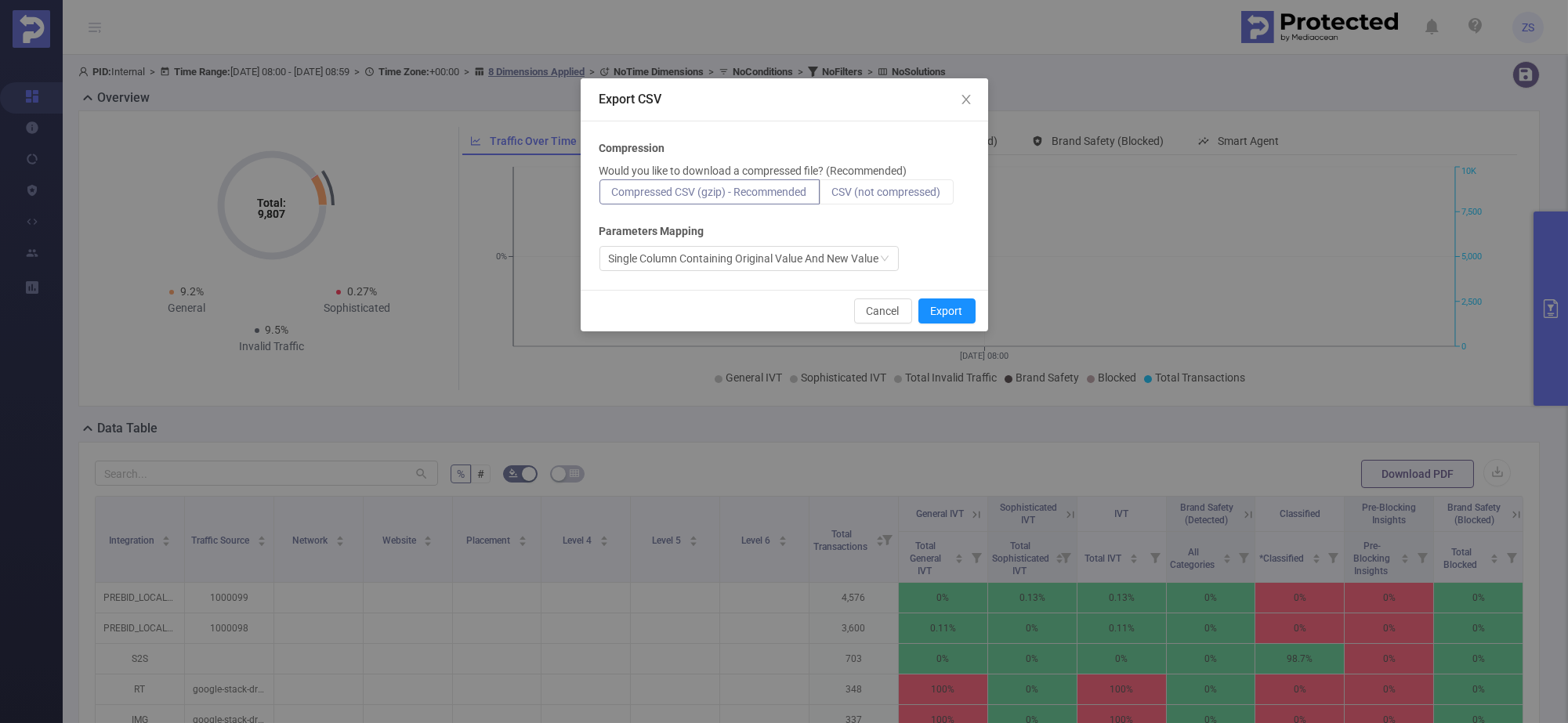
click at [895, 195] on span "CSV (not compressed)" at bounding box center [886, 191] width 109 height 12
click at [832, 196] on input "CSV (not compressed)" at bounding box center [832, 196] width 0 height 0
click at [952, 309] on button "Export" at bounding box center [946, 310] width 57 height 25
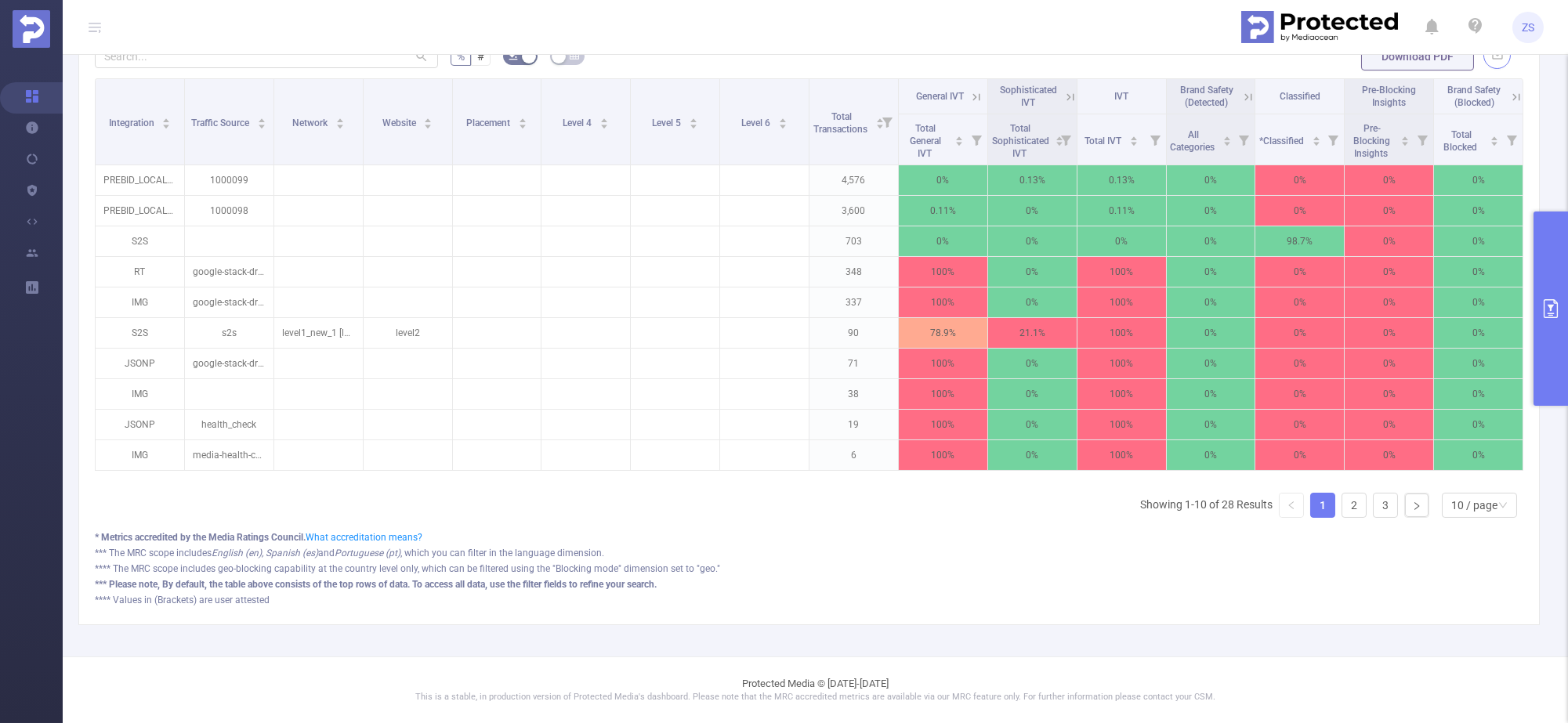
scroll to position [0, 3]
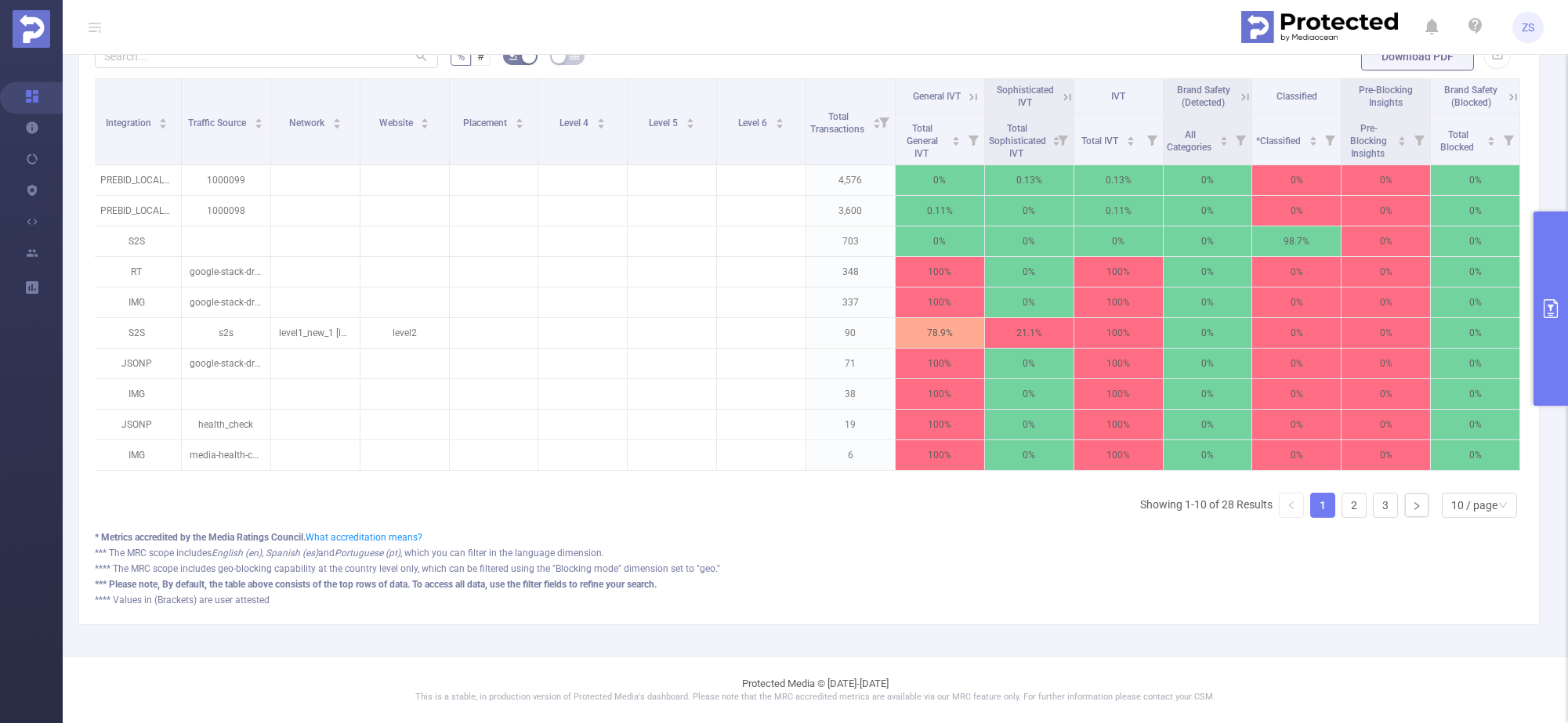
click at [1242, 94] on icon at bounding box center [1245, 97] width 7 height 7
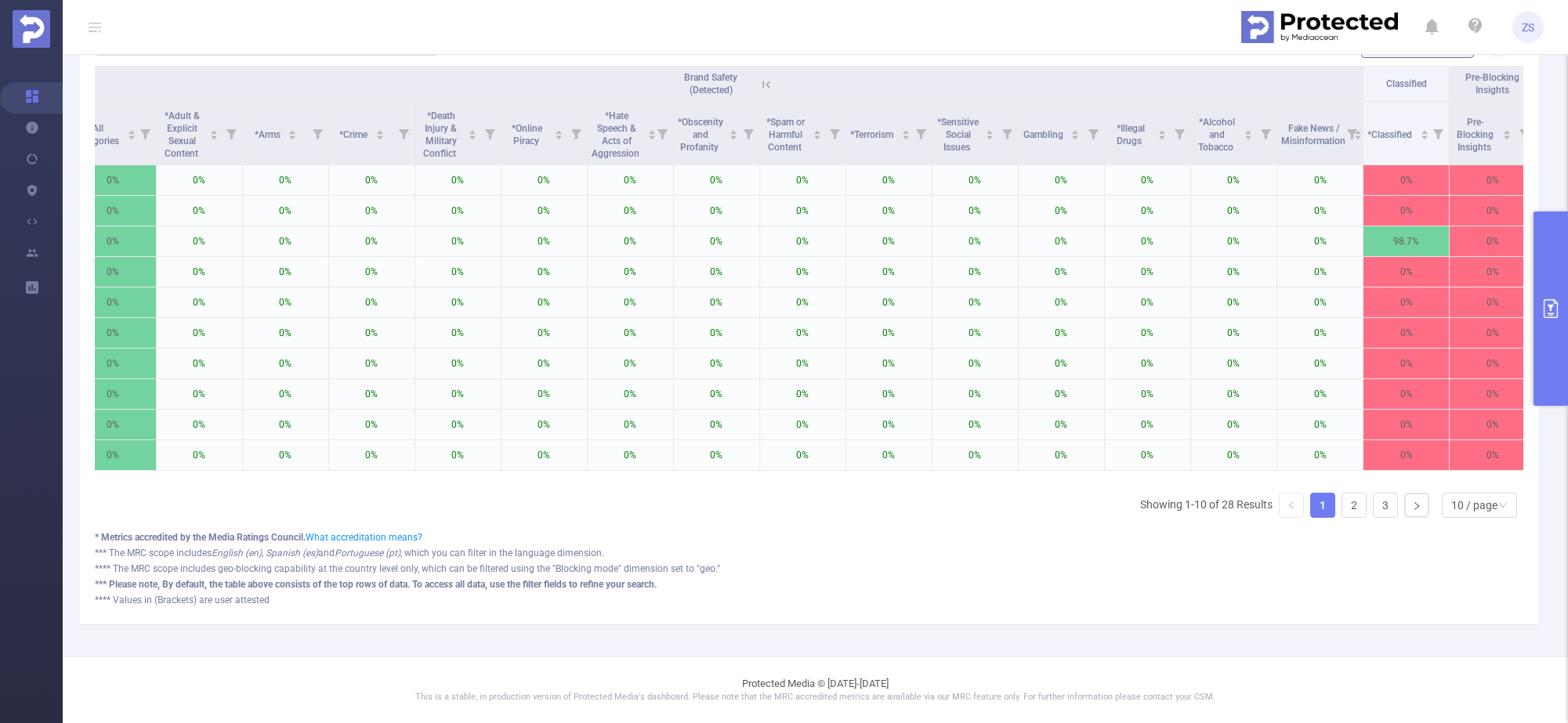
scroll to position [0, 1104]
